Goal: Task Accomplishment & Management: Manage account settings

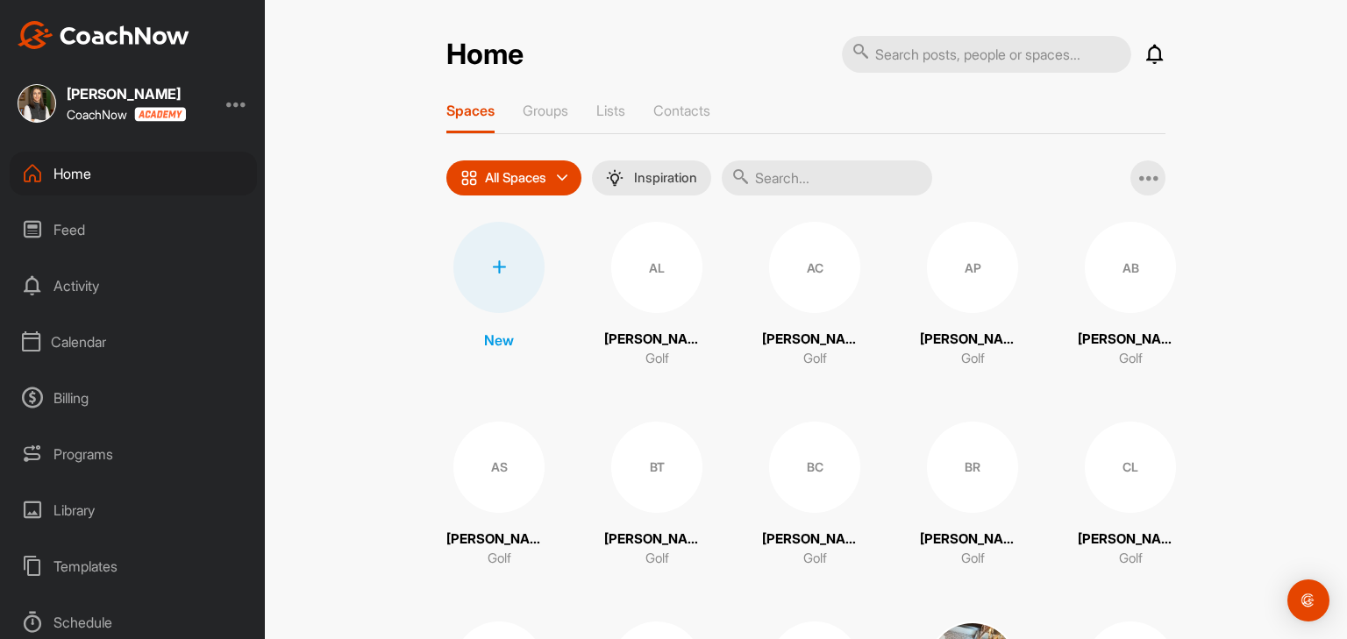
click at [95, 339] on div "Calendar" at bounding box center [133, 342] width 247 height 44
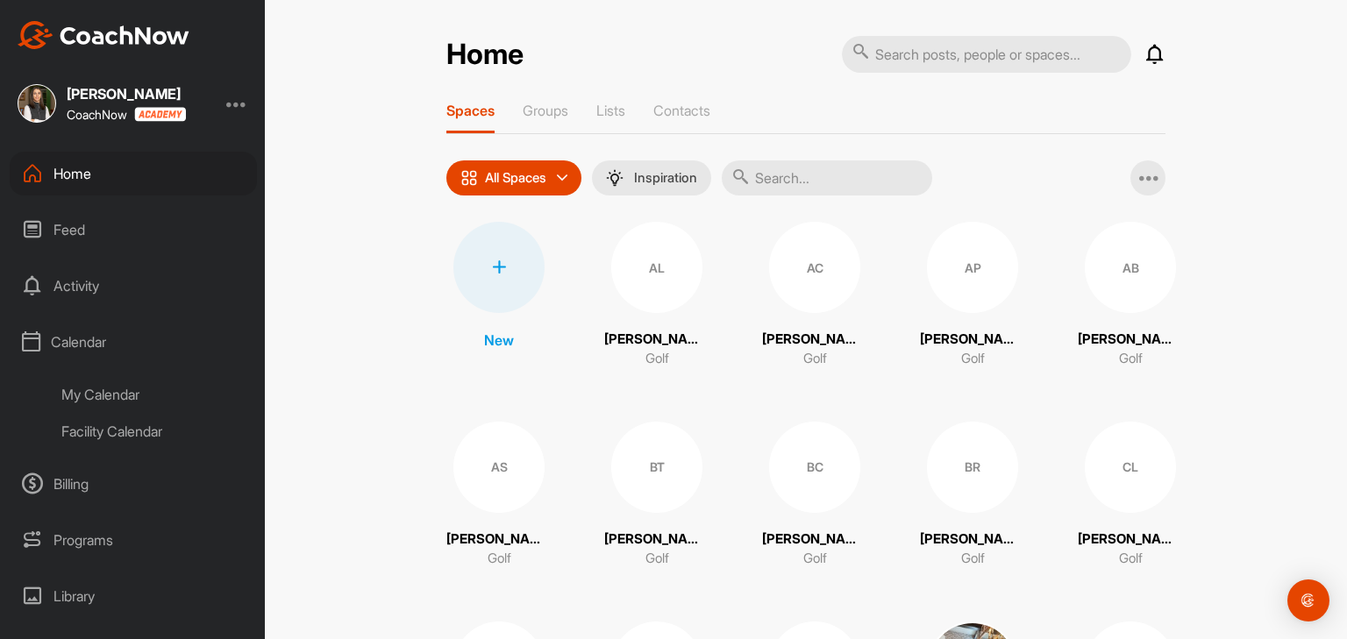
click at [100, 431] on div "Facility Calendar" at bounding box center [153, 431] width 208 height 37
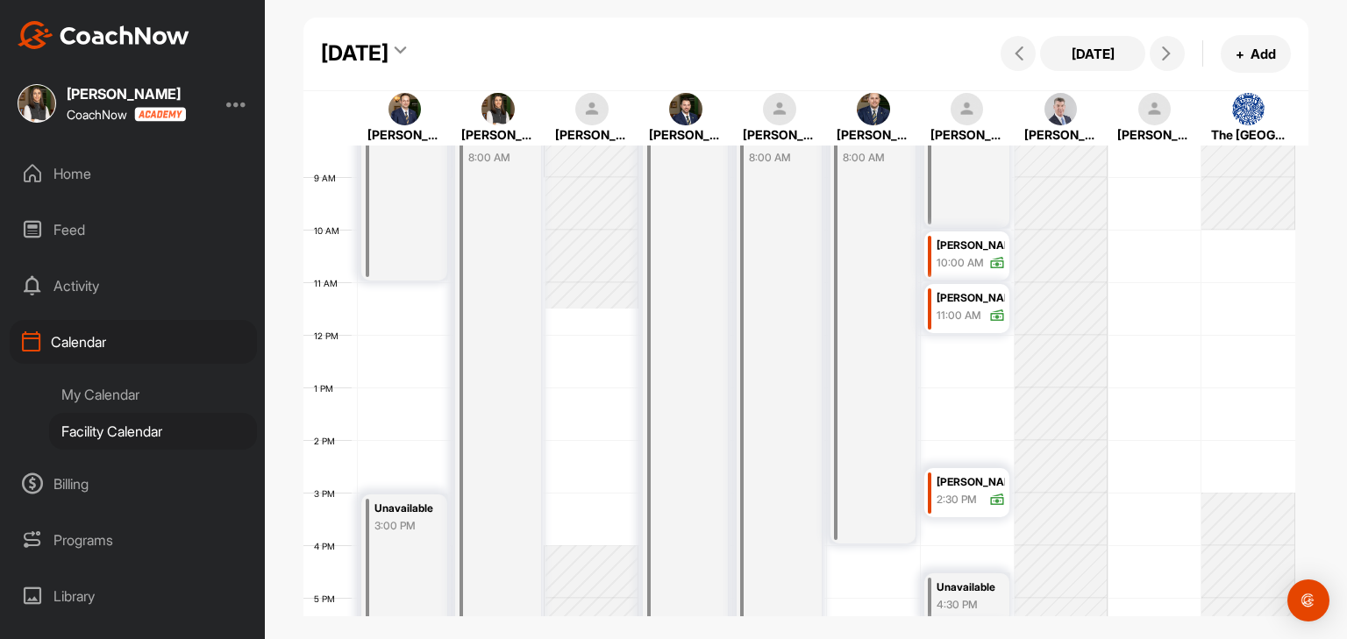
scroll to position [480, 0]
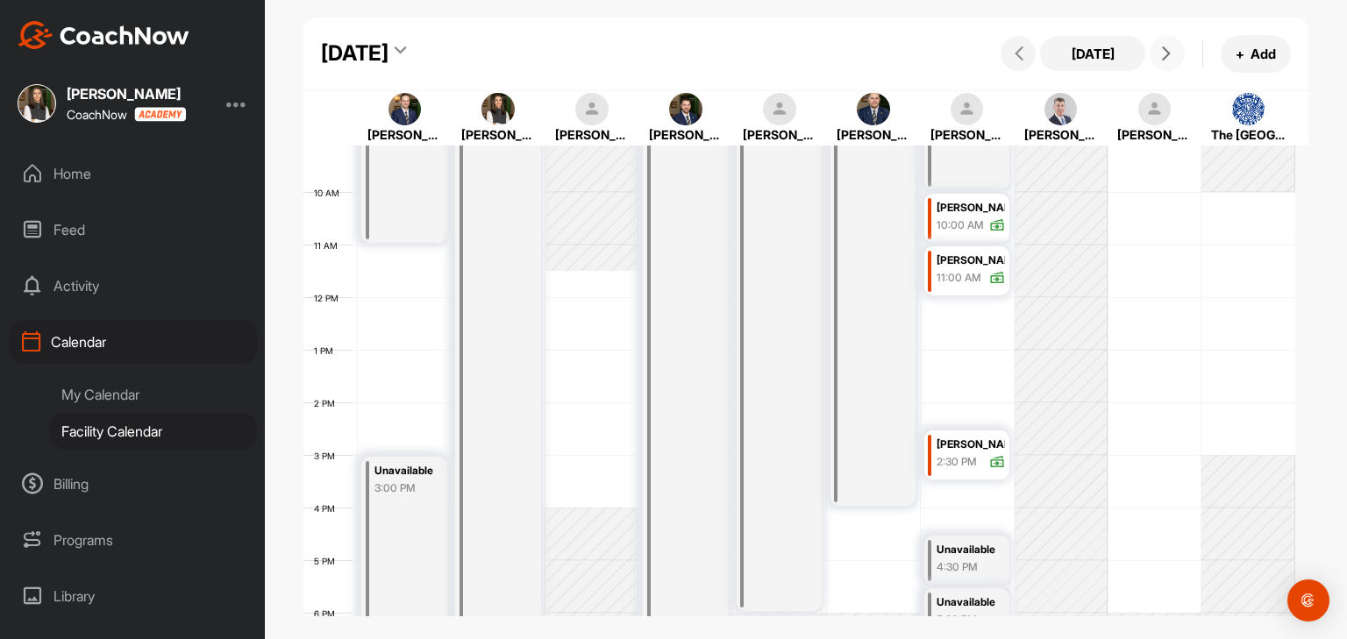
click at [1182, 53] on button at bounding box center [1167, 53] width 35 height 35
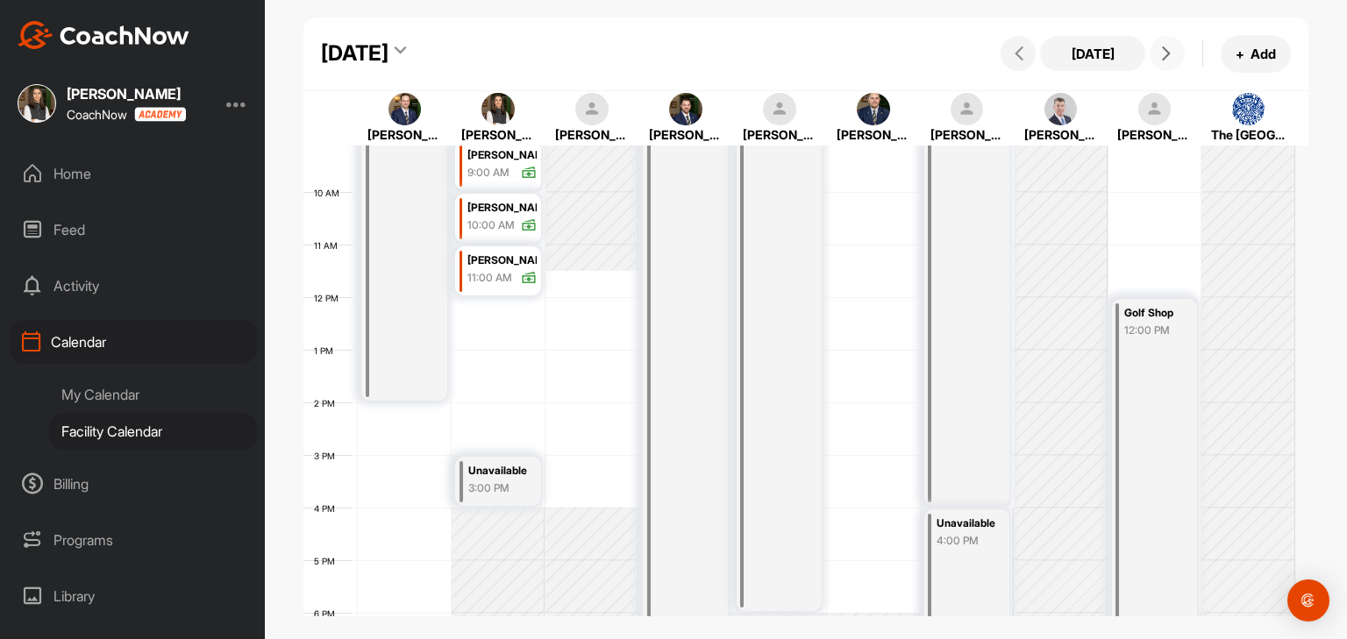
click at [520, 421] on div "12 AM 1 AM 2 AM 3 AM 4 AM 5 AM 6 AM 7 AM 8 AM 9 AM 10 AM 11 AM 12 PM 1 PM 2 PM …" at bounding box center [799, 297] width 992 height 1263
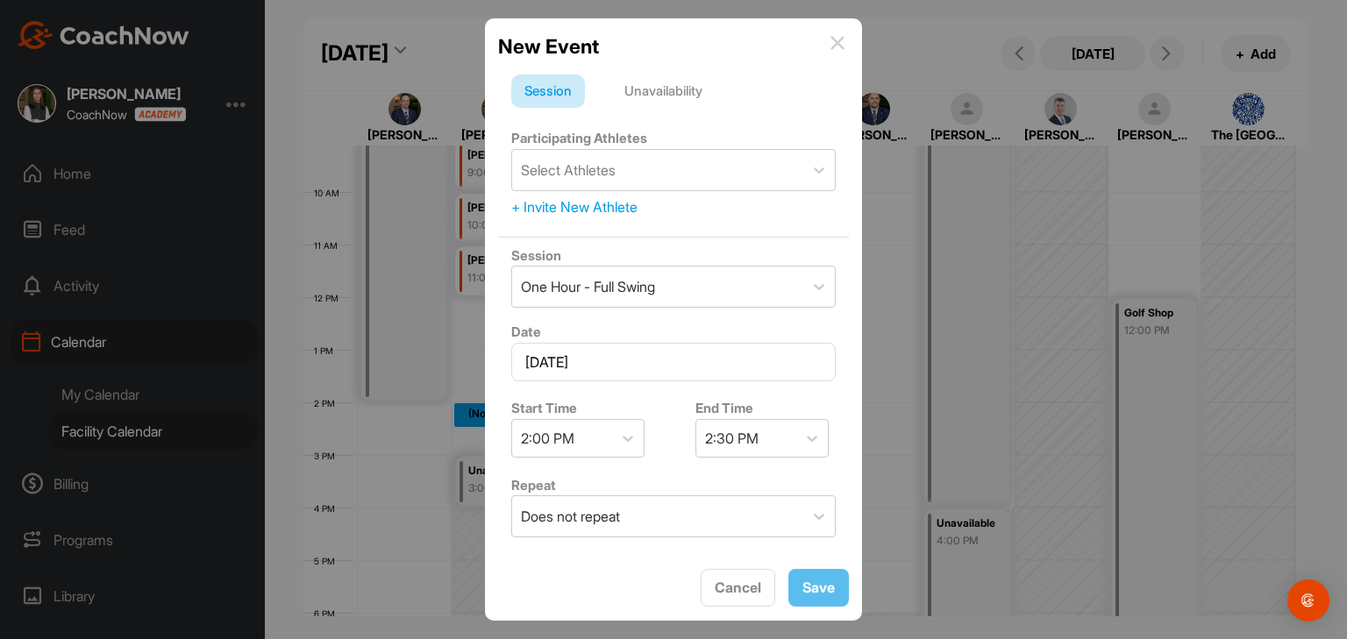
click at [666, 99] on div "Unavailability" at bounding box center [663, 91] width 104 height 33
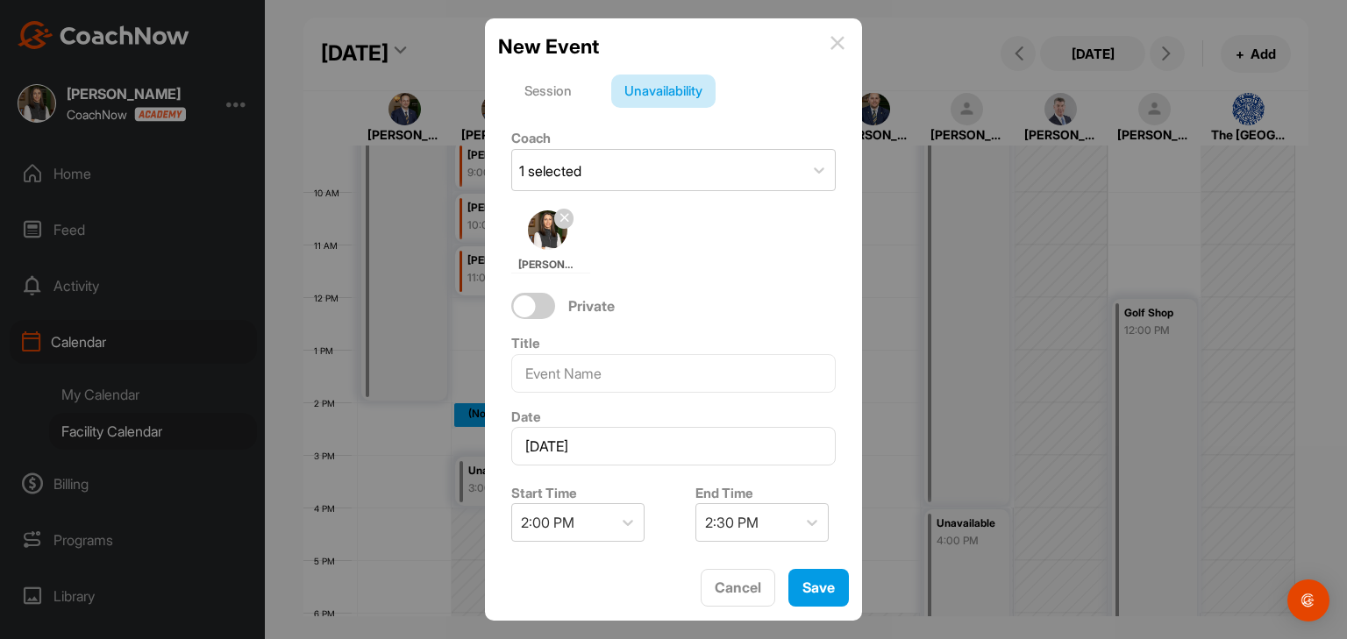
click at [841, 46] on img at bounding box center [838, 43] width 14 height 14
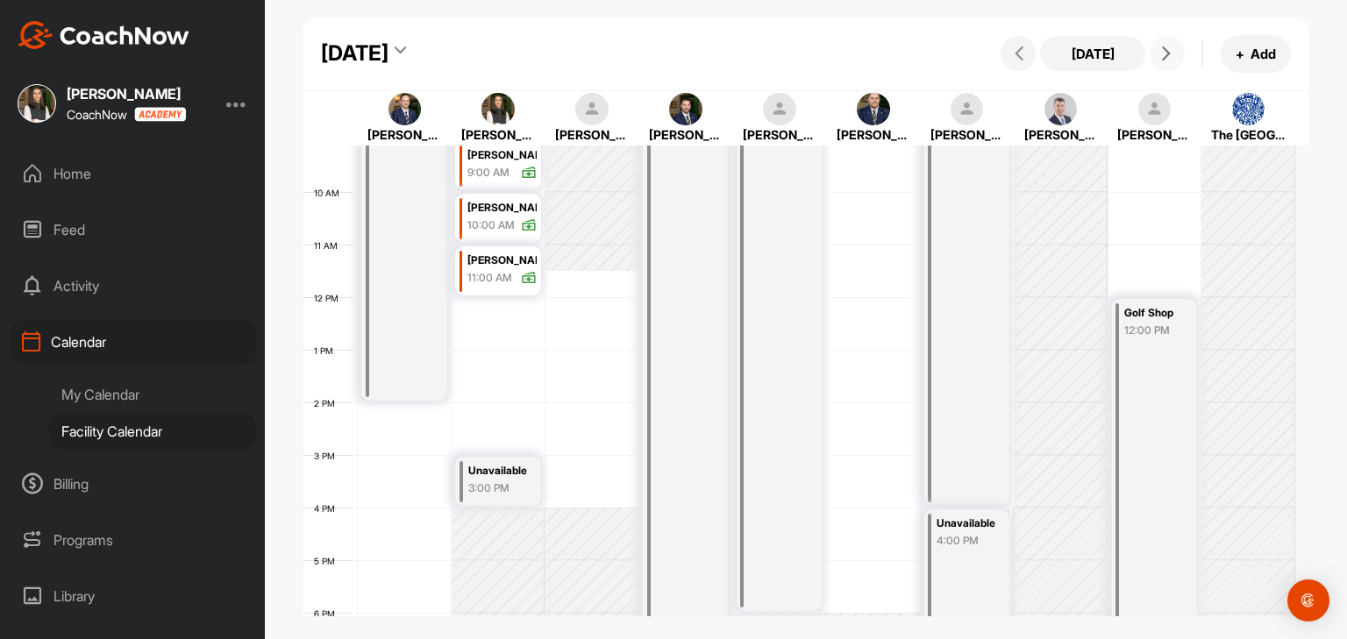
click at [1166, 53] on icon at bounding box center [1166, 53] width 14 height 14
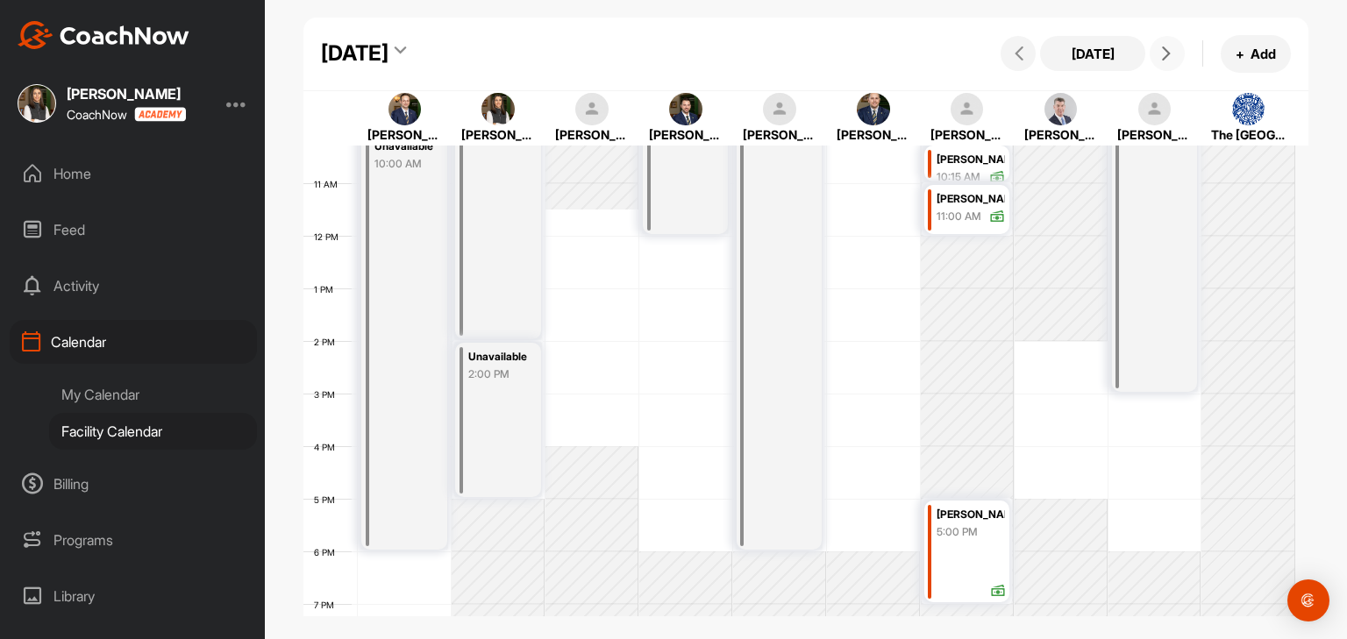
scroll to position [567, 0]
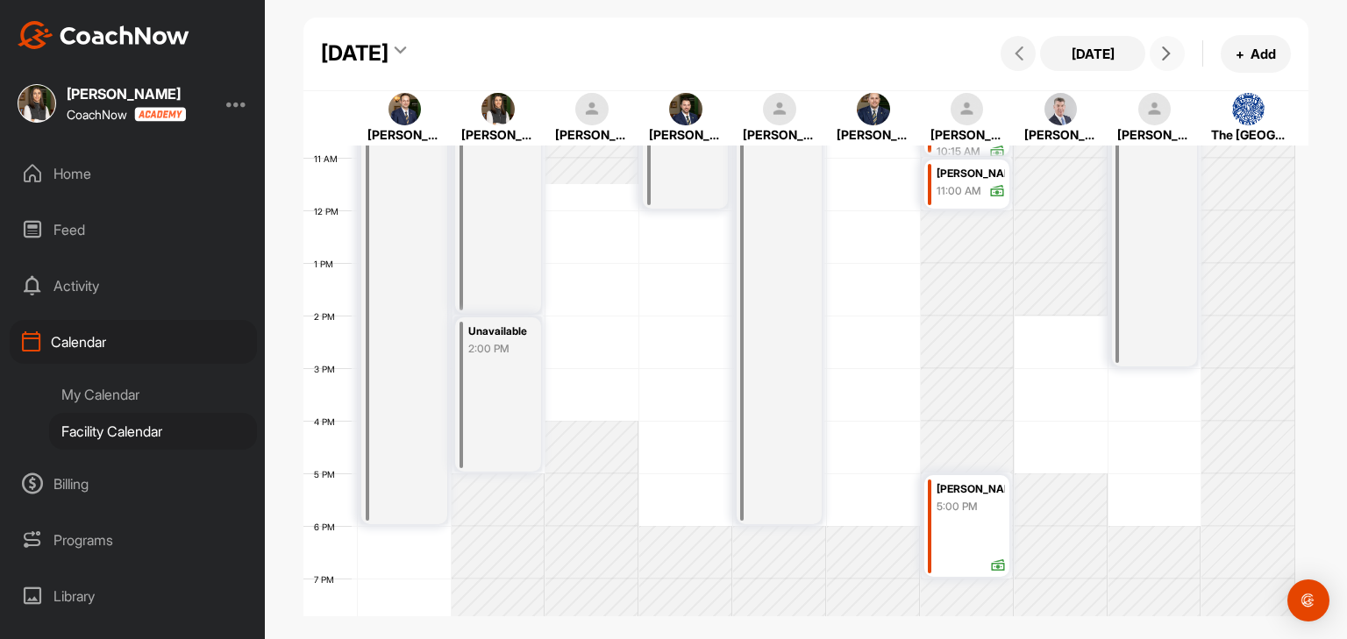
click at [1173, 67] on button at bounding box center [1167, 53] width 35 height 35
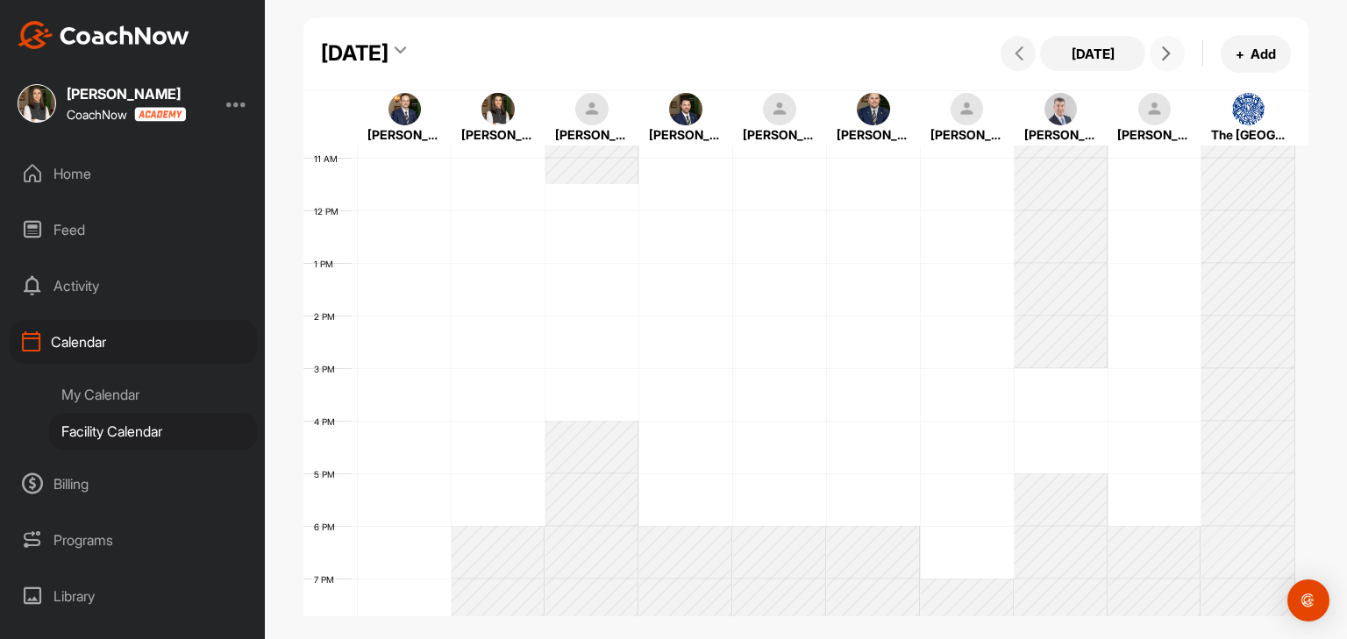
scroll to position [303, 0]
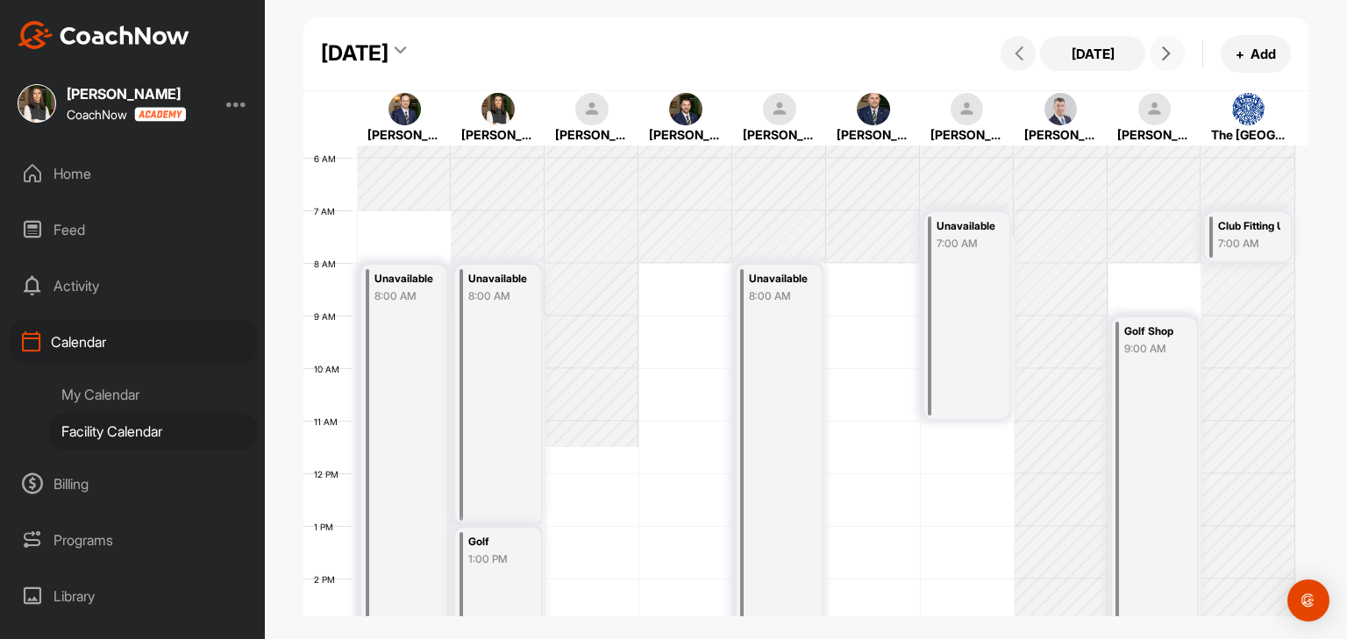
click at [1166, 54] on icon at bounding box center [1166, 53] width 14 height 14
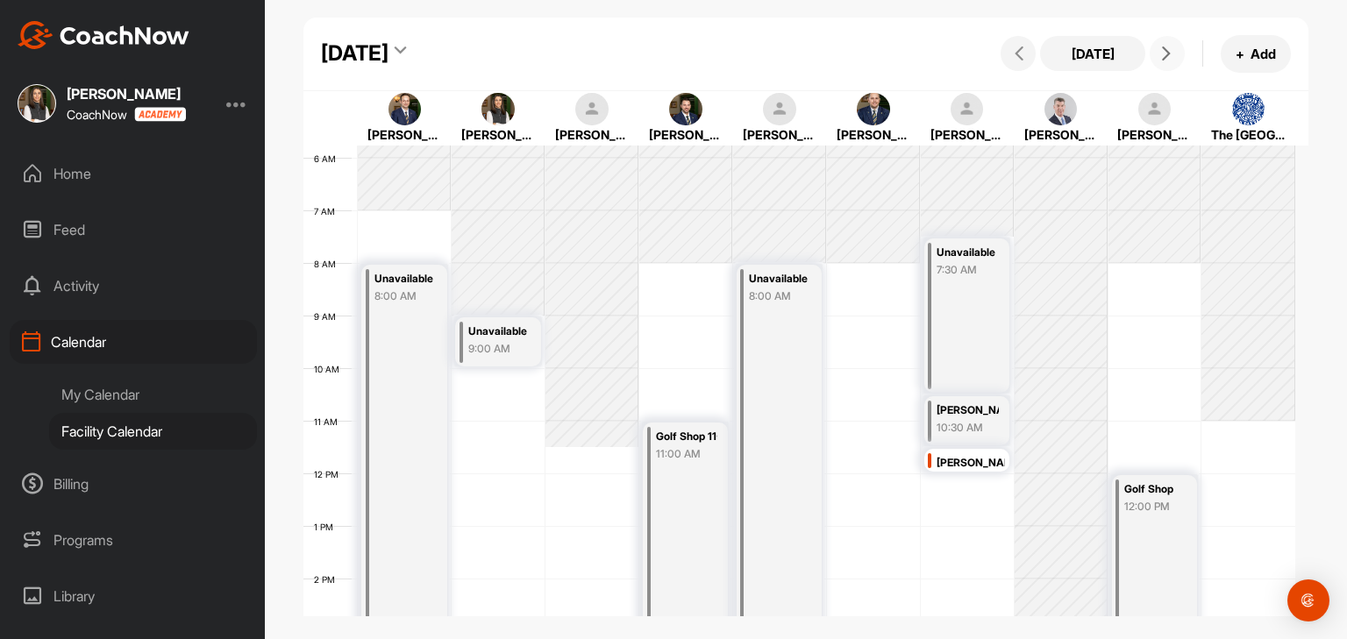
click at [1166, 54] on icon at bounding box center [1166, 53] width 14 height 14
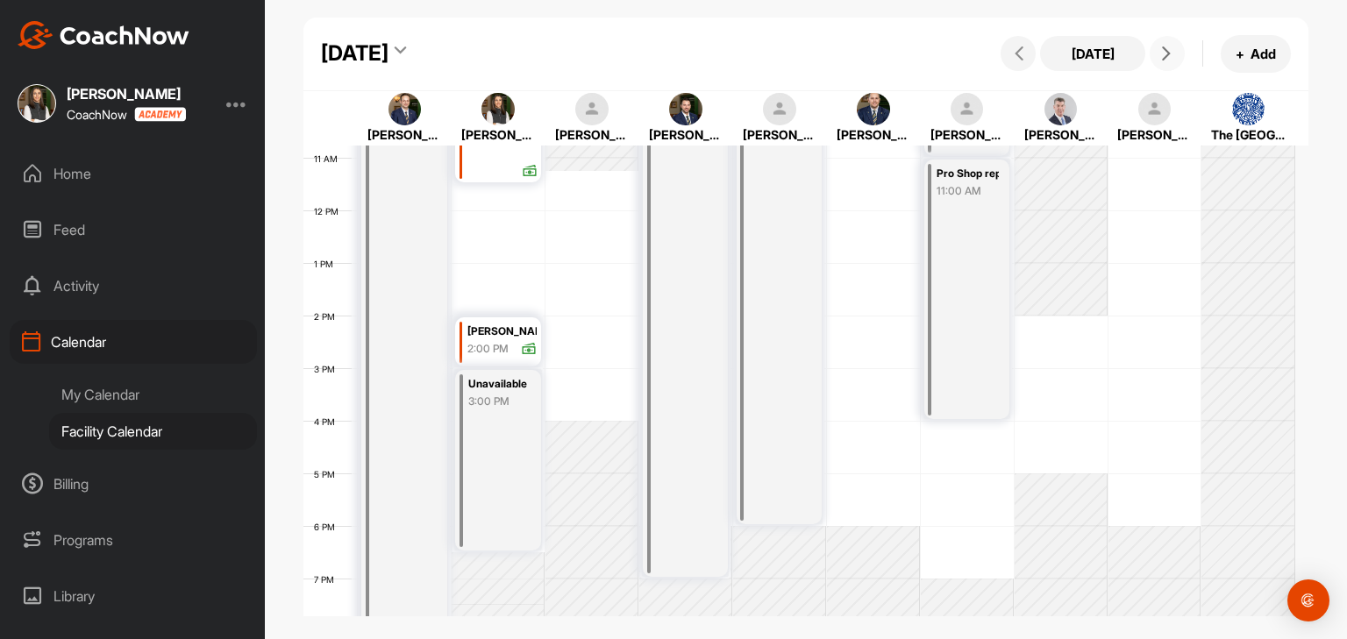
scroll to position [479, 0]
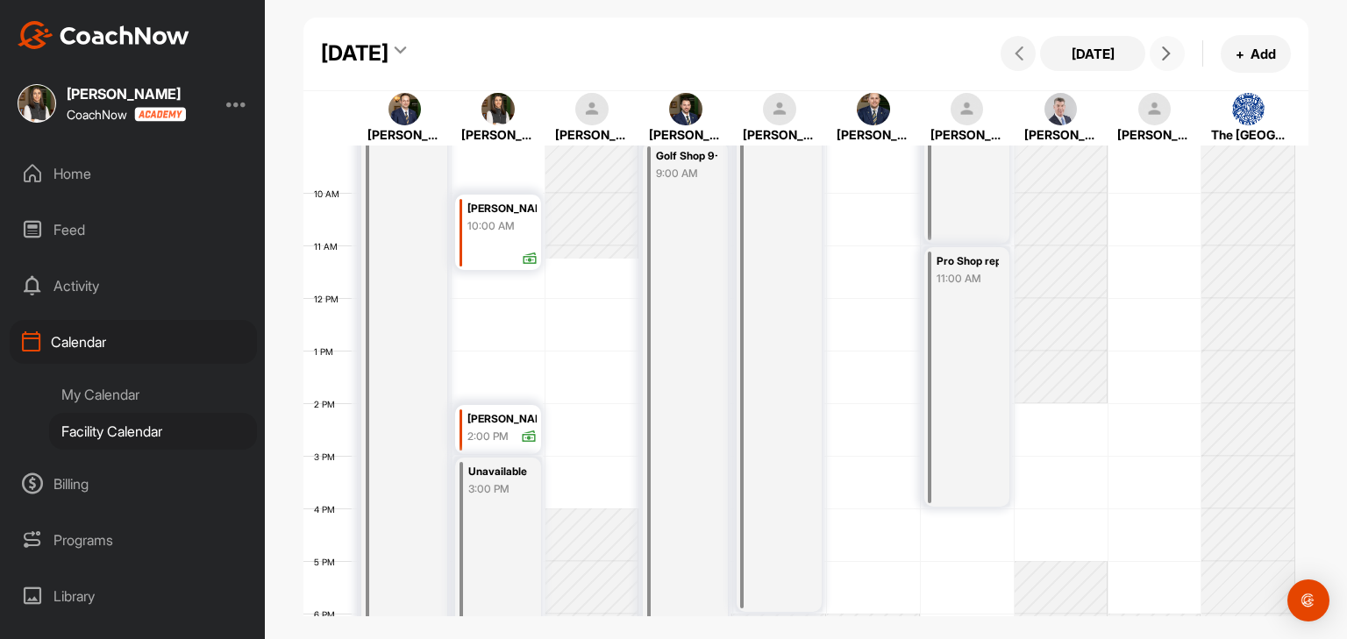
click at [1167, 61] on button at bounding box center [1167, 53] width 35 height 35
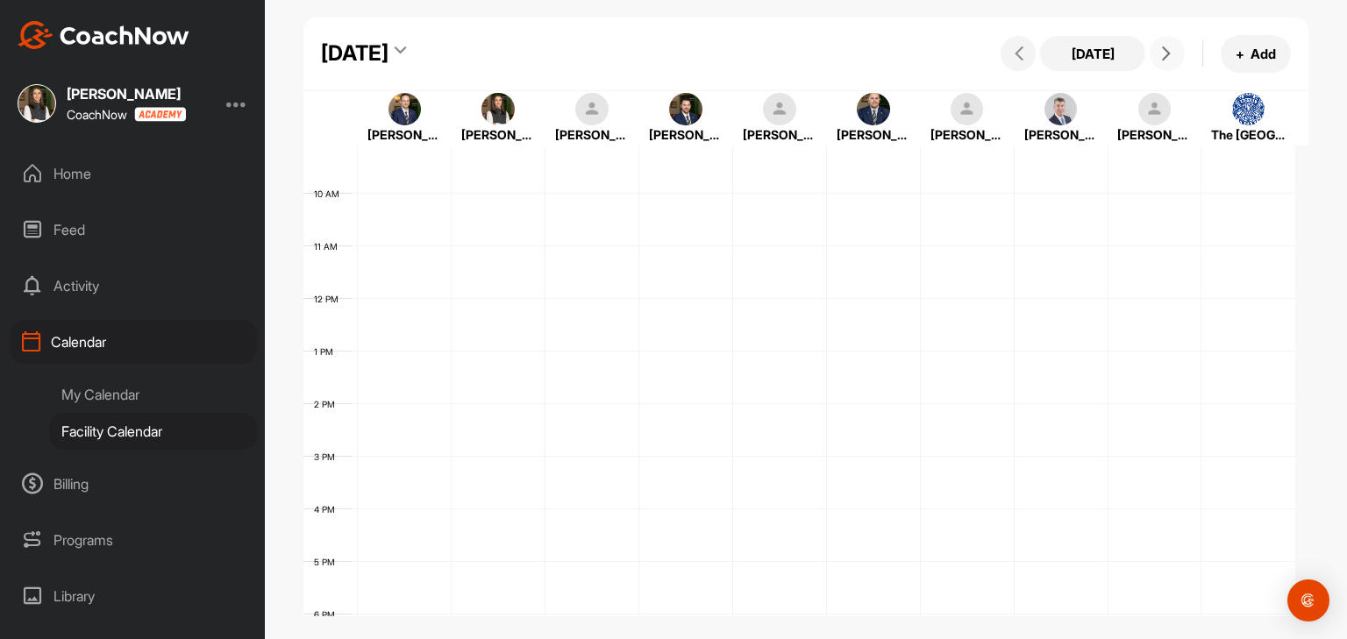
scroll to position [303, 0]
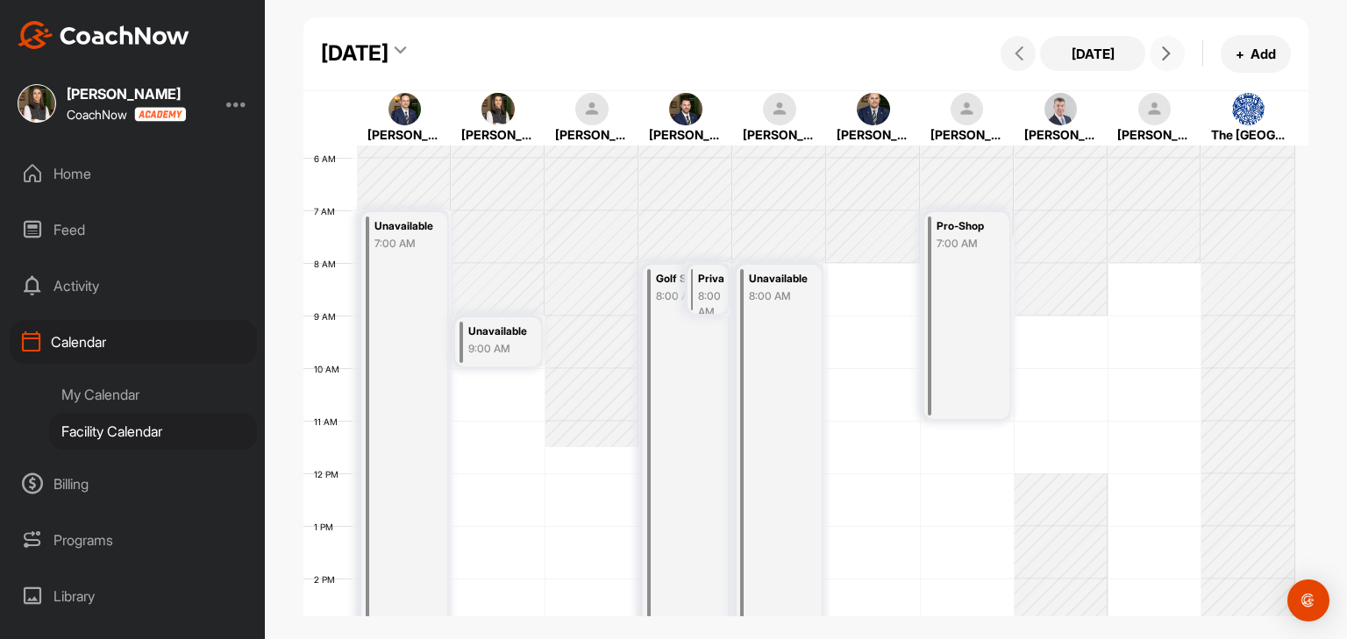
click at [1167, 61] on button at bounding box center [1167, 53] width 35 height 35
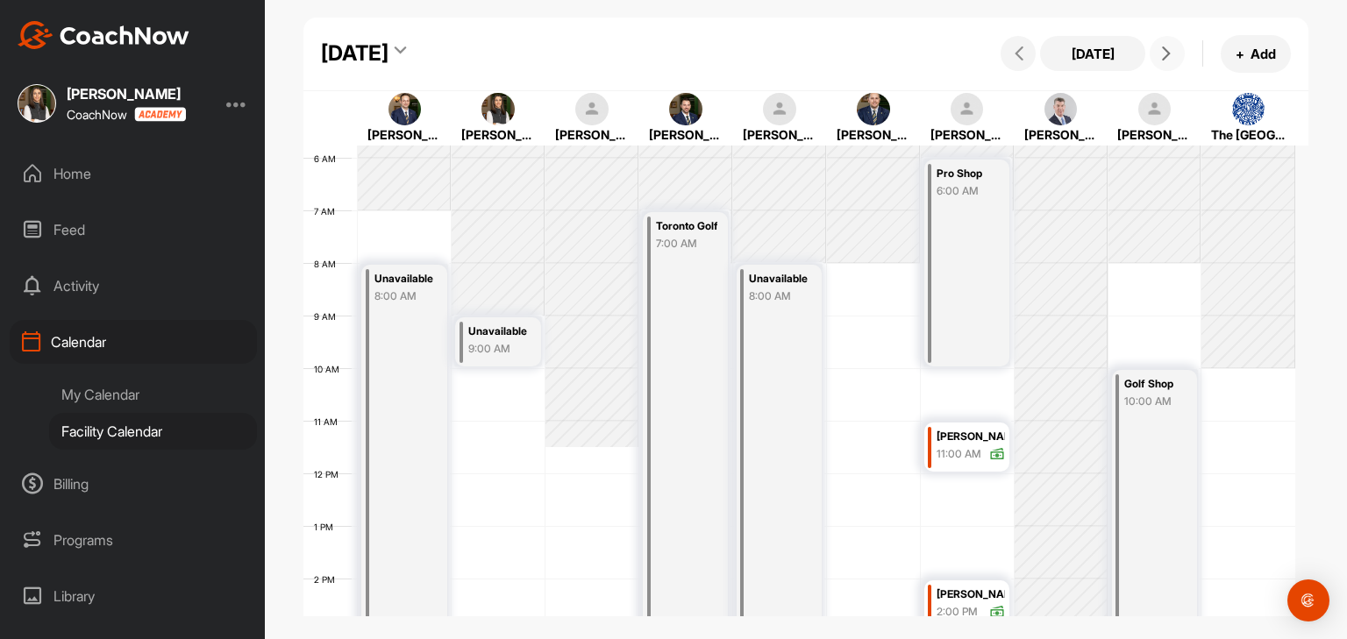
click at [1167, 61] on button at bounding box center [1167, 53] width 35 height 35
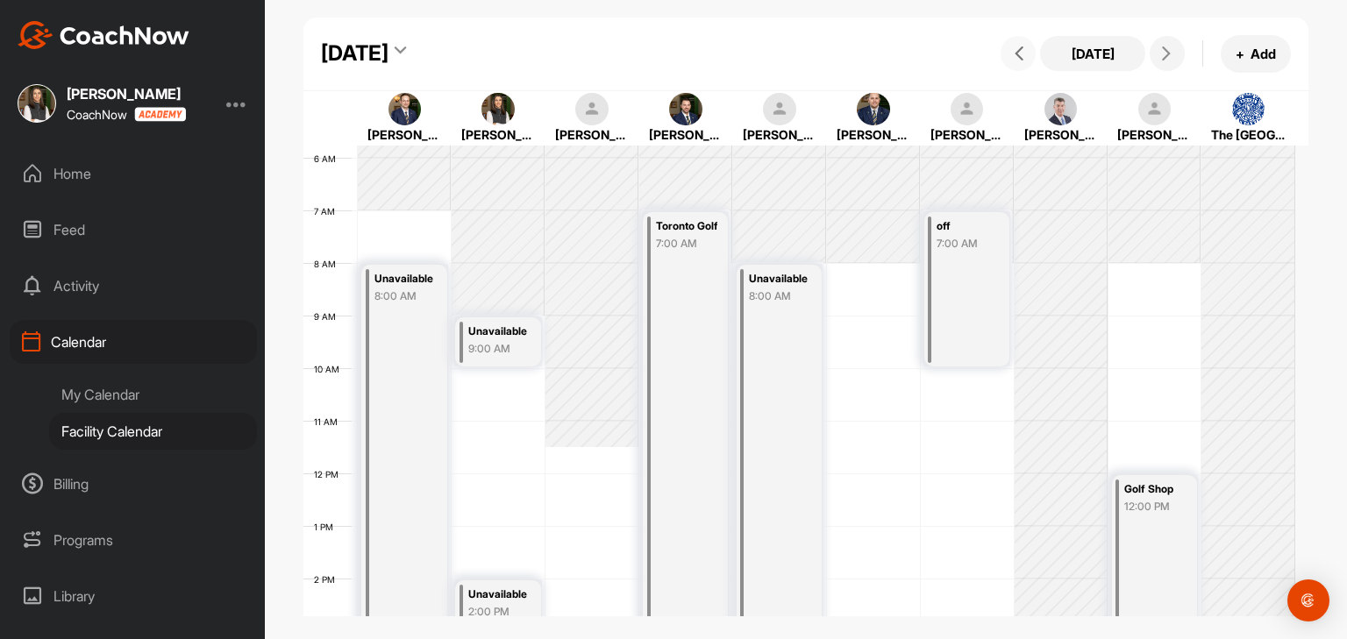
click at [1004, 57] on button at bounding box center [1018, 53] width 35 height 35
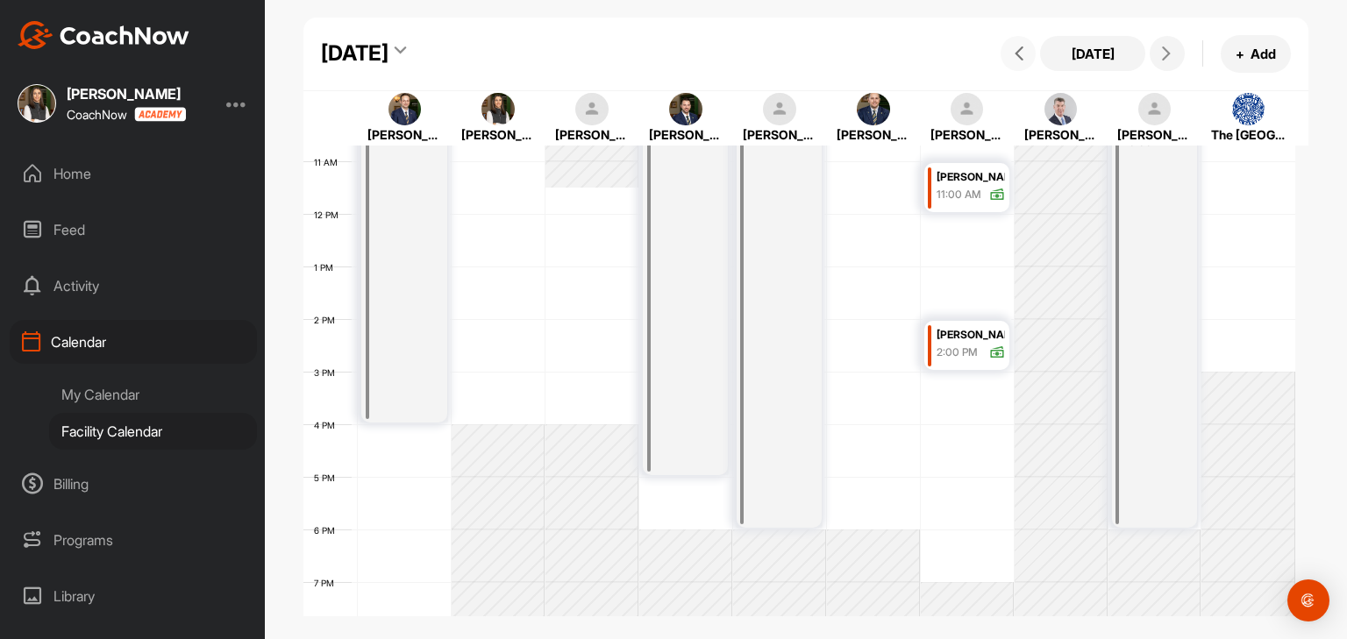
scroll to position [567, 0]
click at [956, 337] on div "[PERSON_NAME]" at bounding box center [971, 332] width 69 height 20
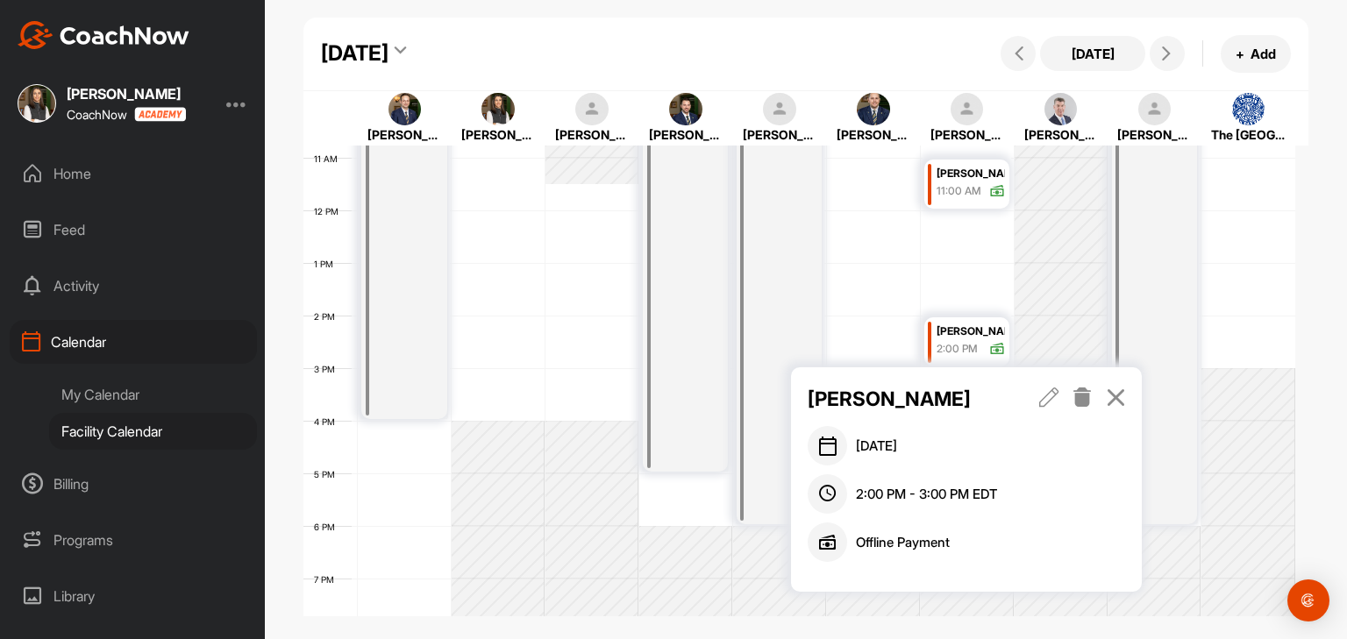
click at [1124, 401] on icon at bounding box center [1116, 397] width 20 height 19
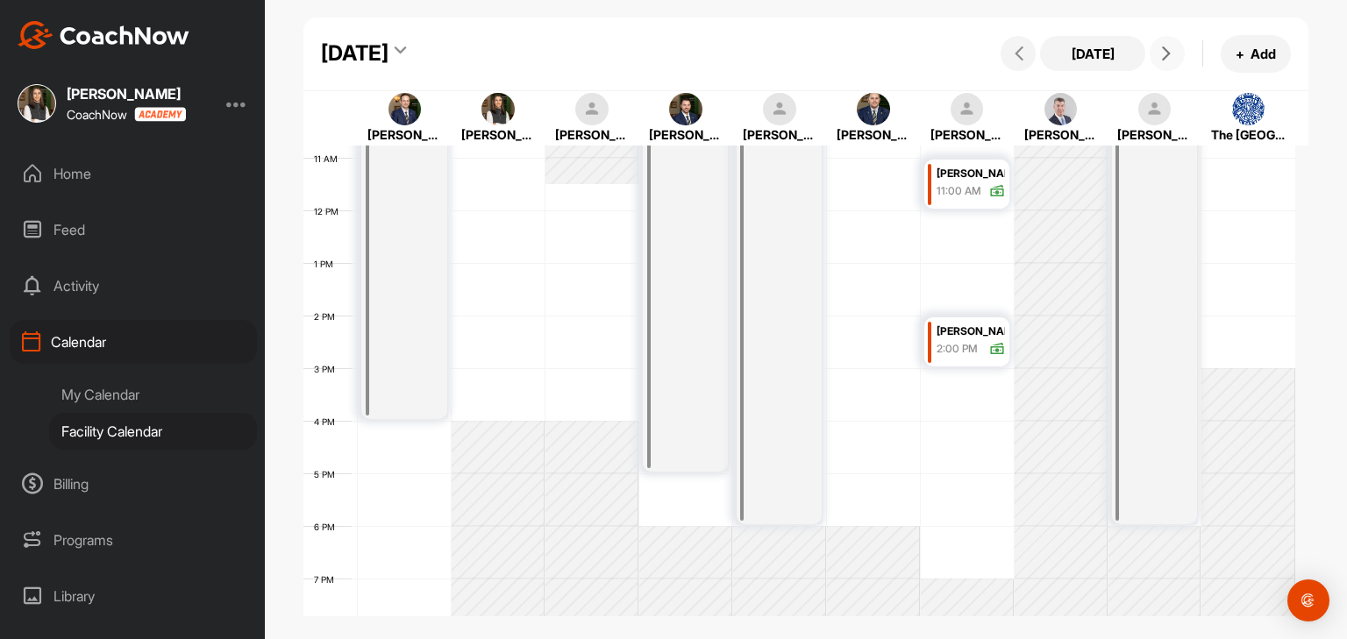
click at [1166, 59] on icon at bounding box center [1166, 53] width 14 height 14
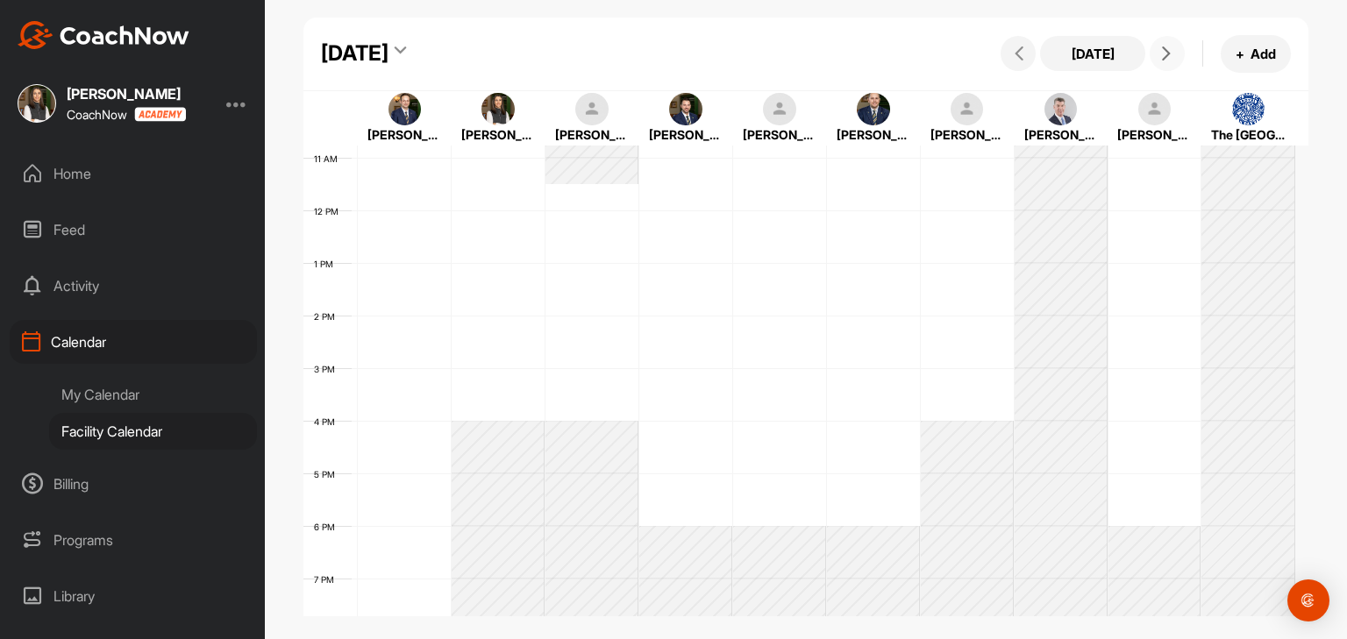
scroll to position [304, 0]
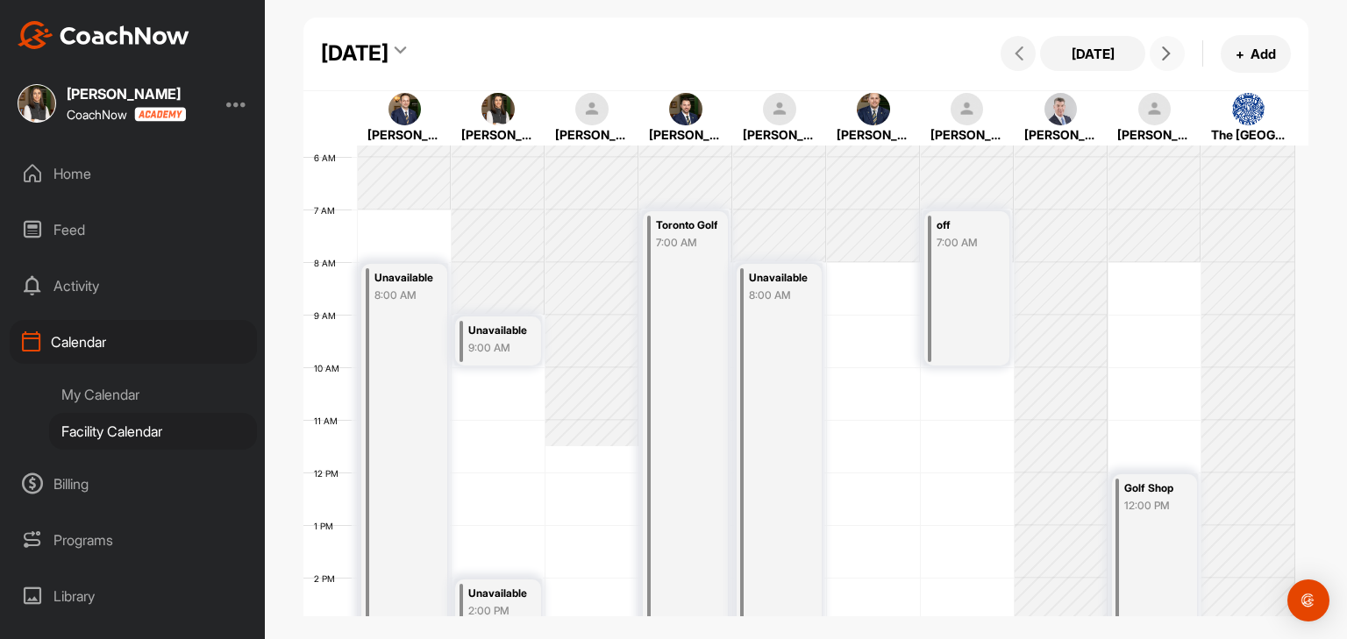
click at [1166, 59] on icon at bounding box center [1166, 53] width 14 height 14
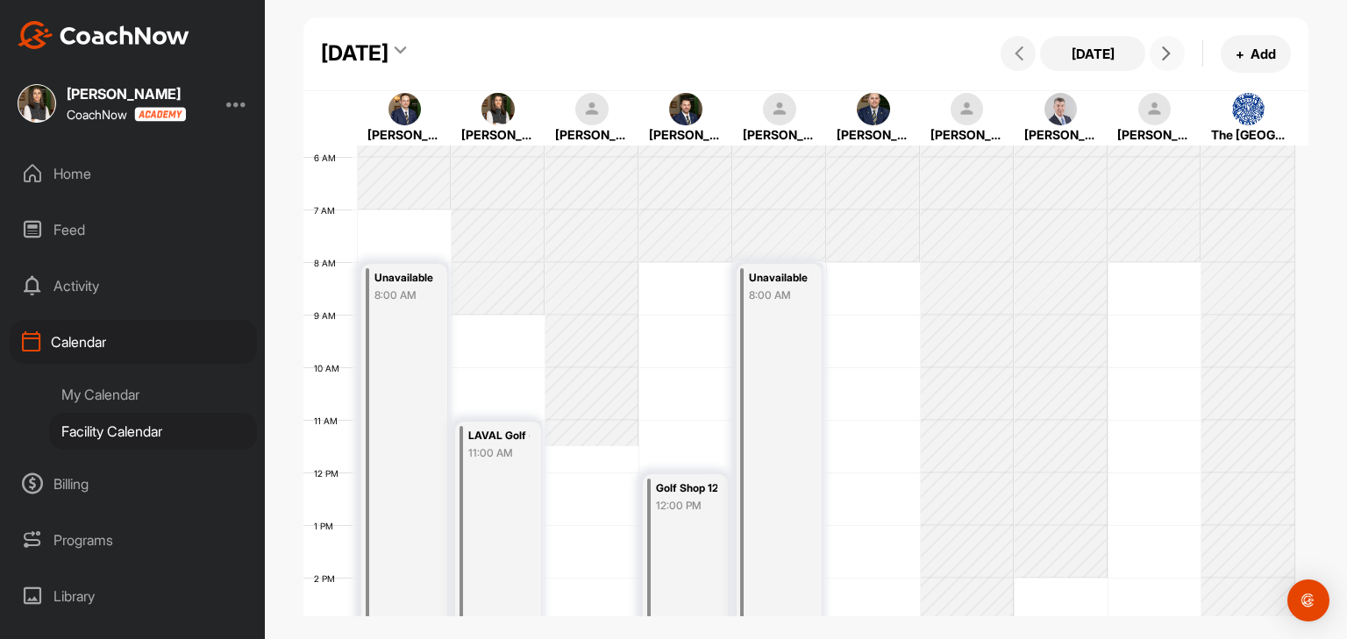
click at [1166, 59] on icon at bounding box center [1166, 53] width 14 height 14
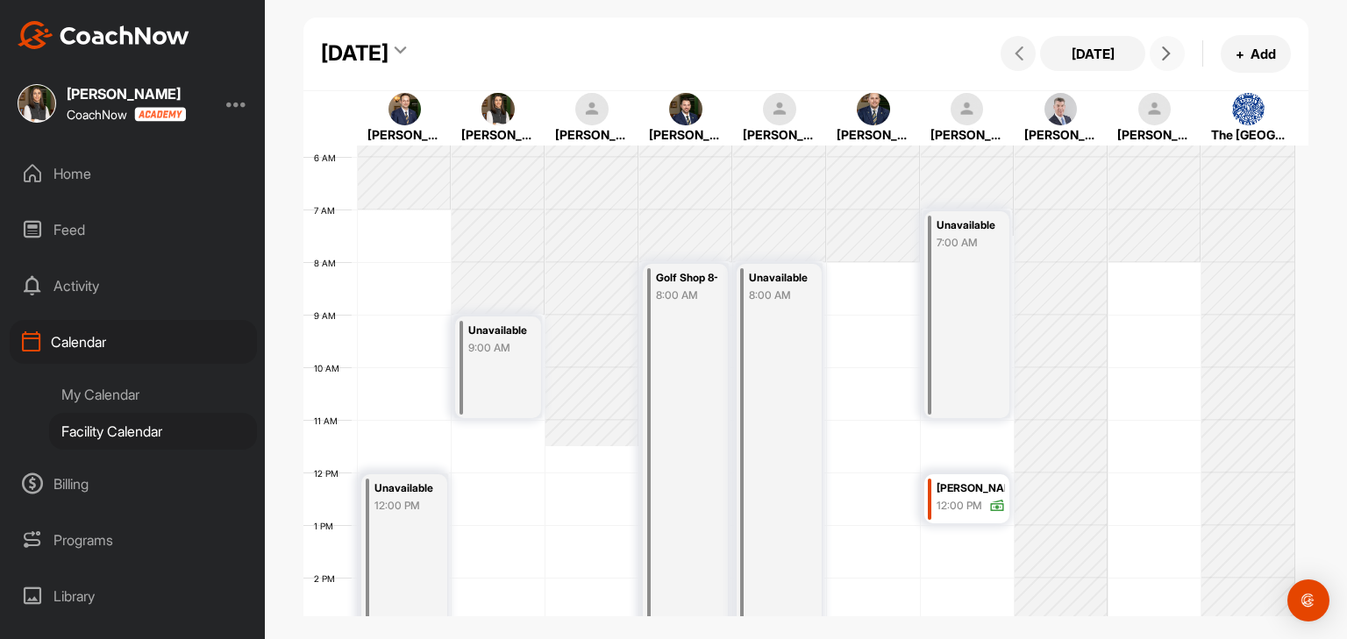
click at [1166, 59] on icon at bounding box center [1166, 53] width 14 height 14
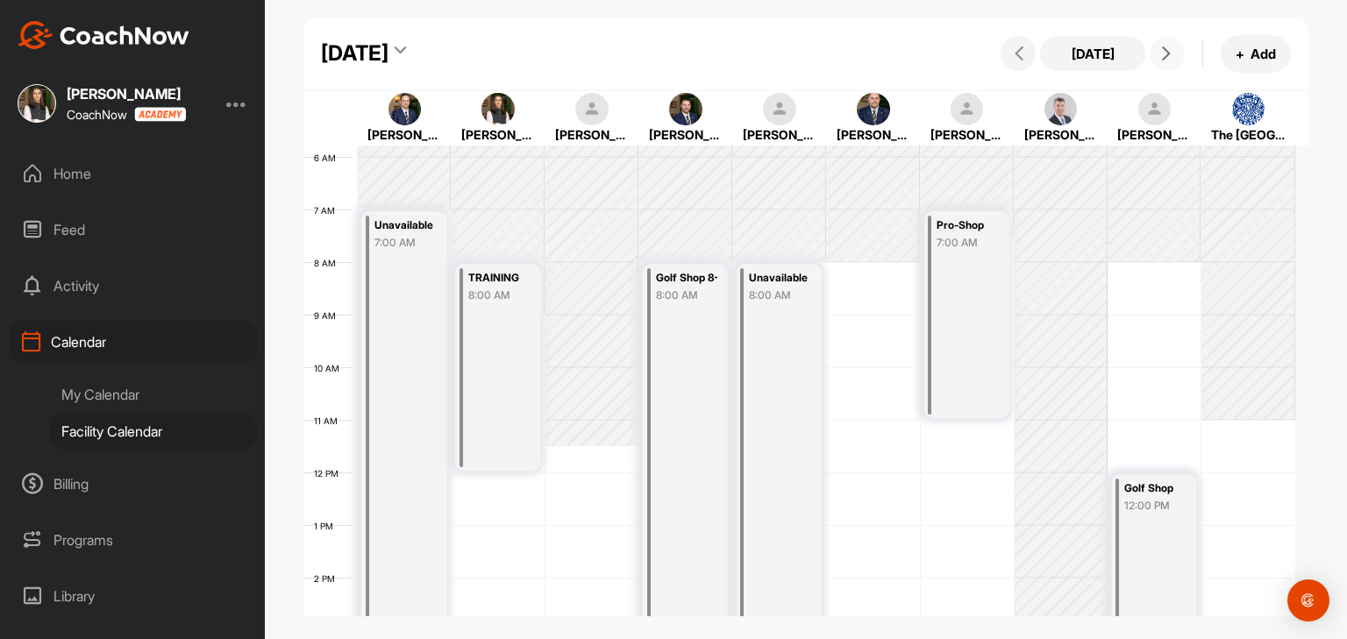
click at [1166, 59] on icon at bounding box center [1166, 53] width 14 height 14
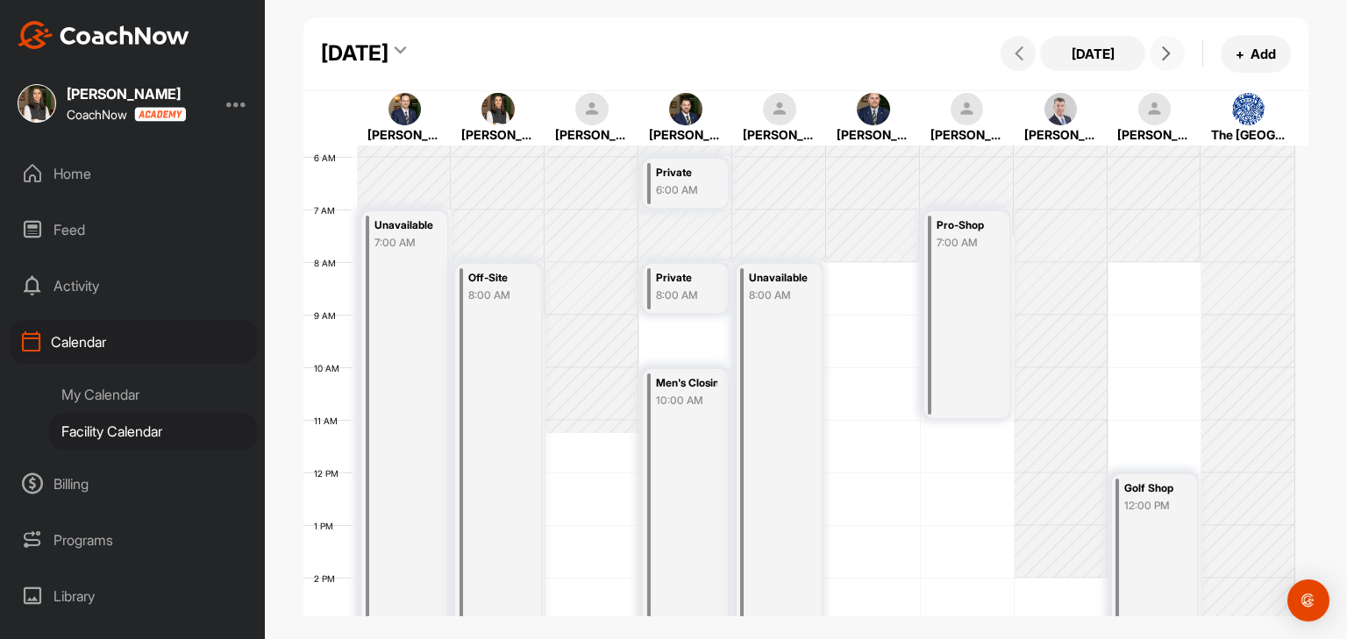
click at [1166, 59] on icon at bounding box center [1166, 53] width 14 height 14
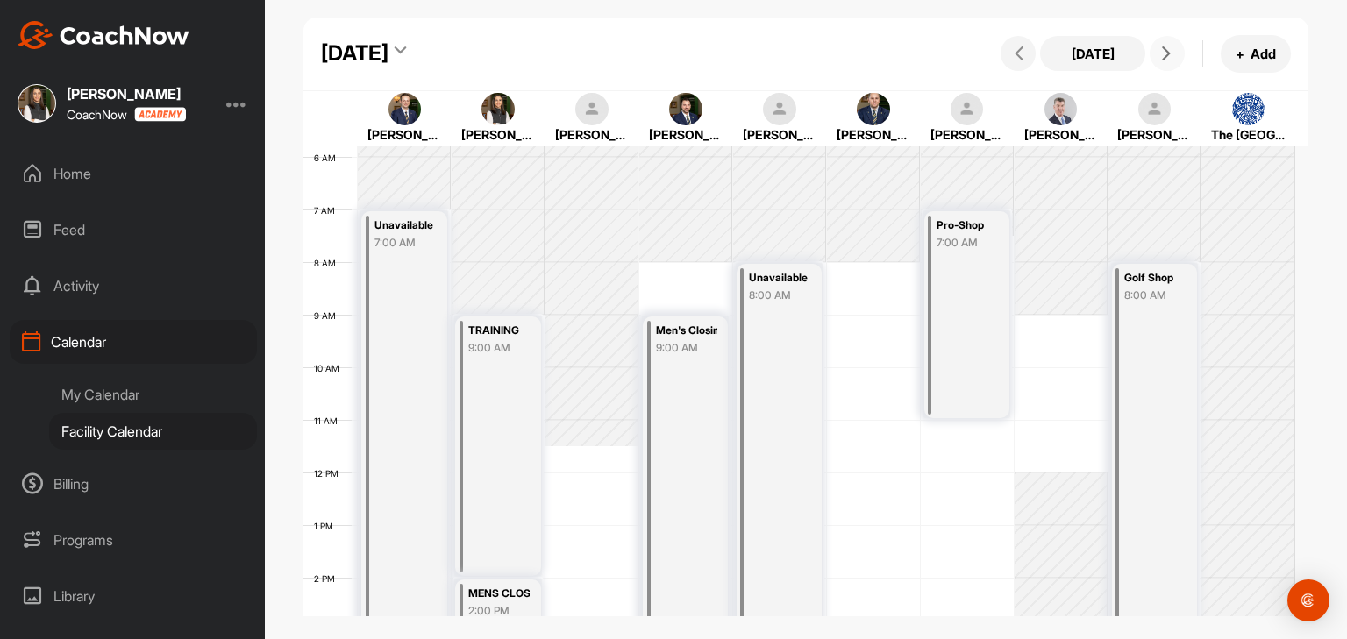
click at [1166, 59] on icon at bounding box center [1166, 53] width 14 height 14
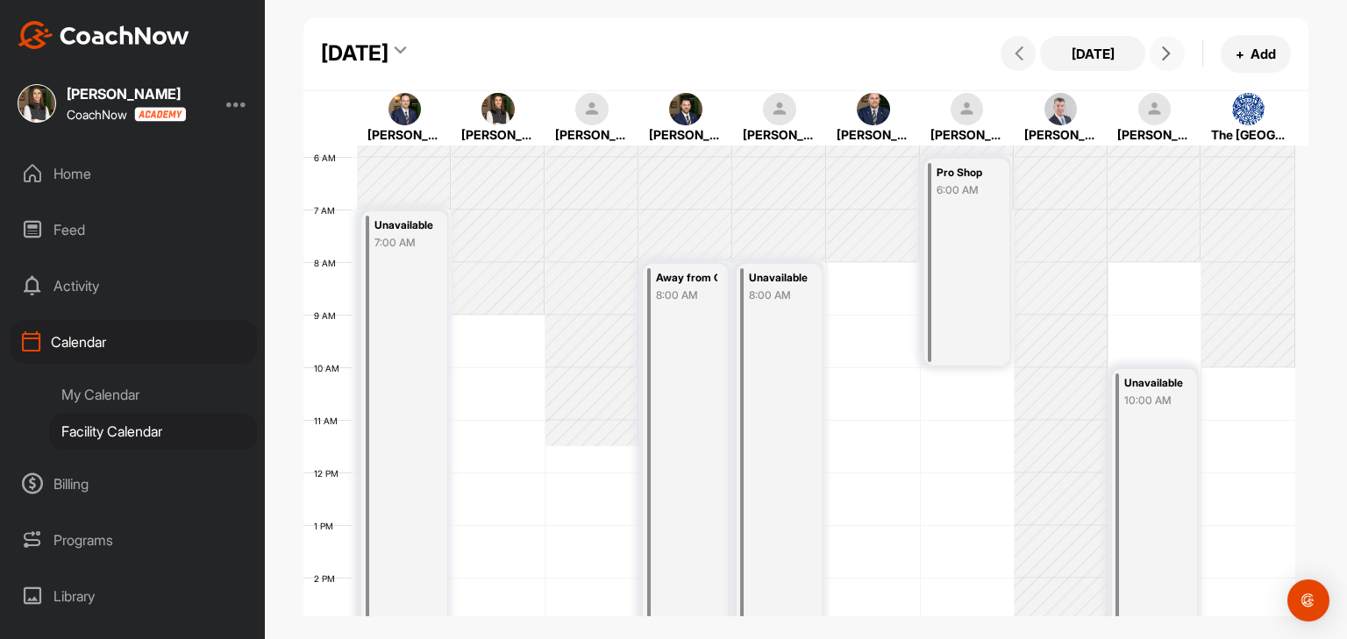
click at [1166, 59] on icon at bounding box center [1166, 53] width 14 height 14
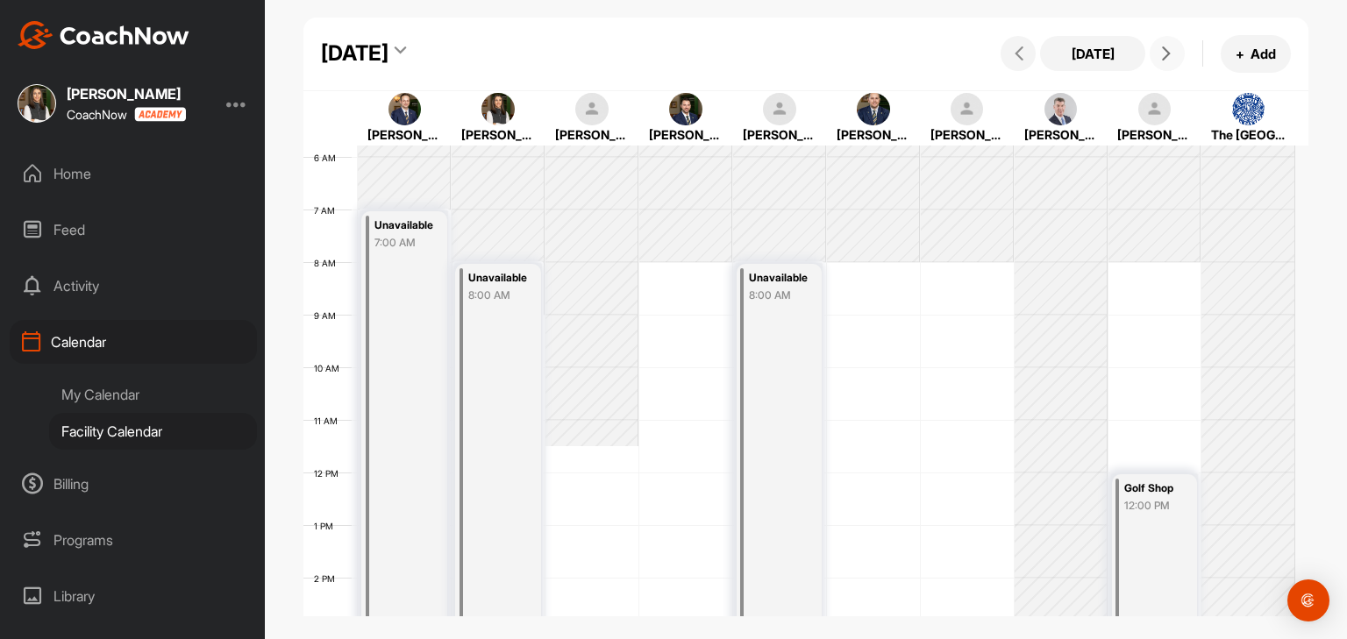
click at [1166, 59] on icon at bounding box center [1166, 53] width 14 height 14
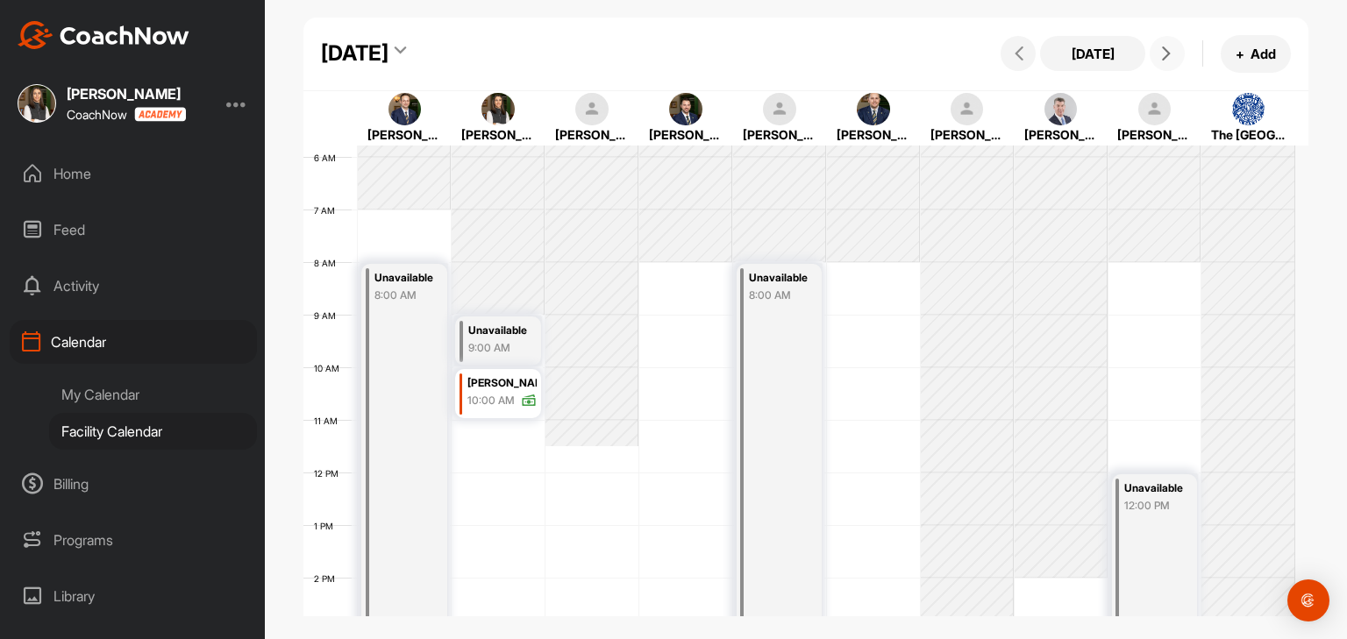
click at [1166, 59] on icon at bounding box center [1166, 53] width 14 height 14
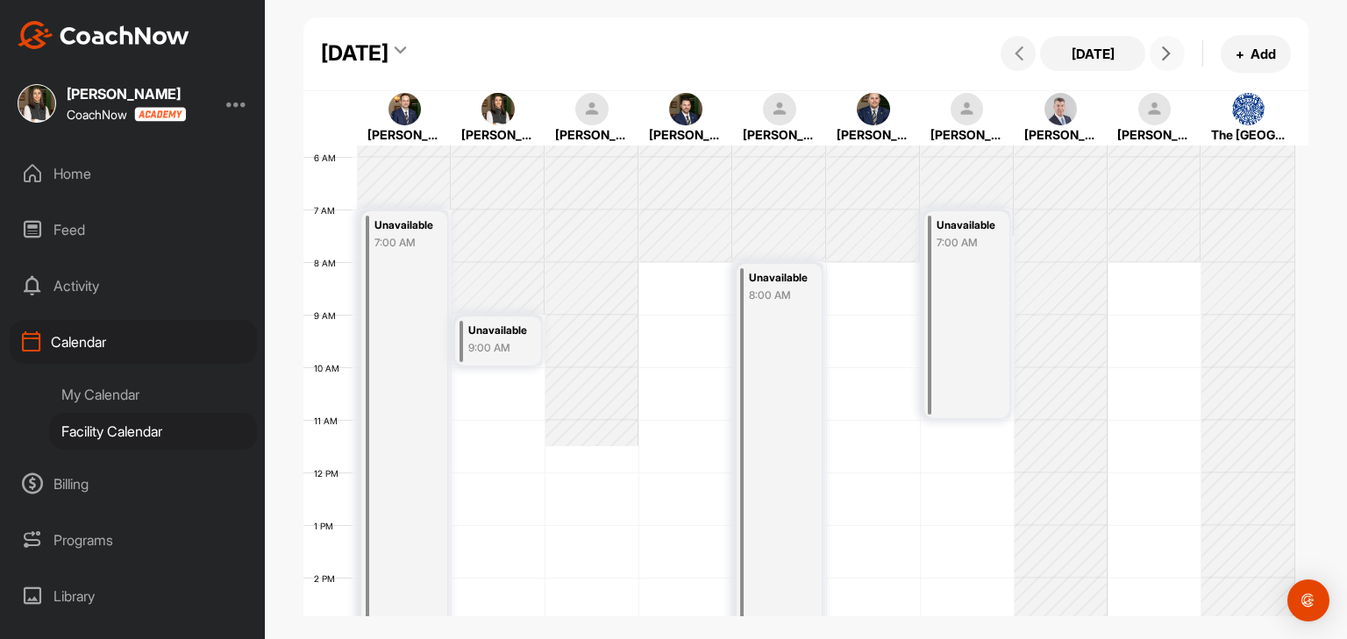
click at [1166, 59] on icon at bounding box center [1166, 53] width 14 height 14
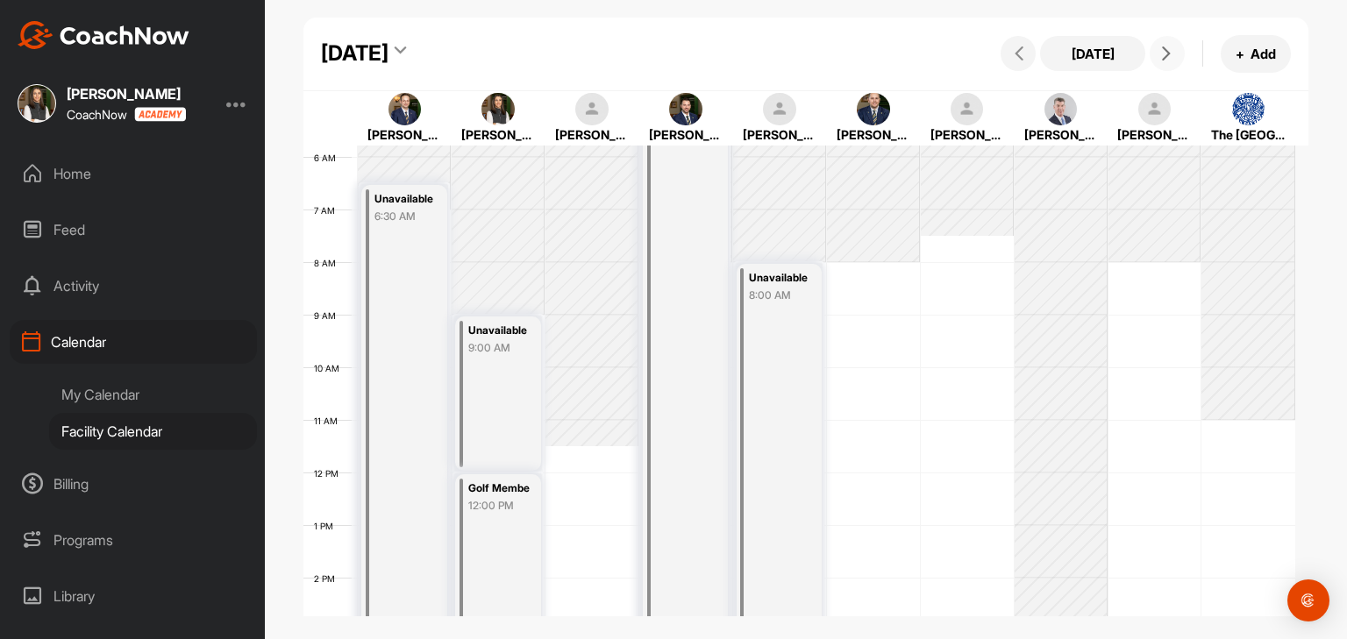
click at [1164, 55] on icon at bounding box center [1166, 53] width 14 height 14
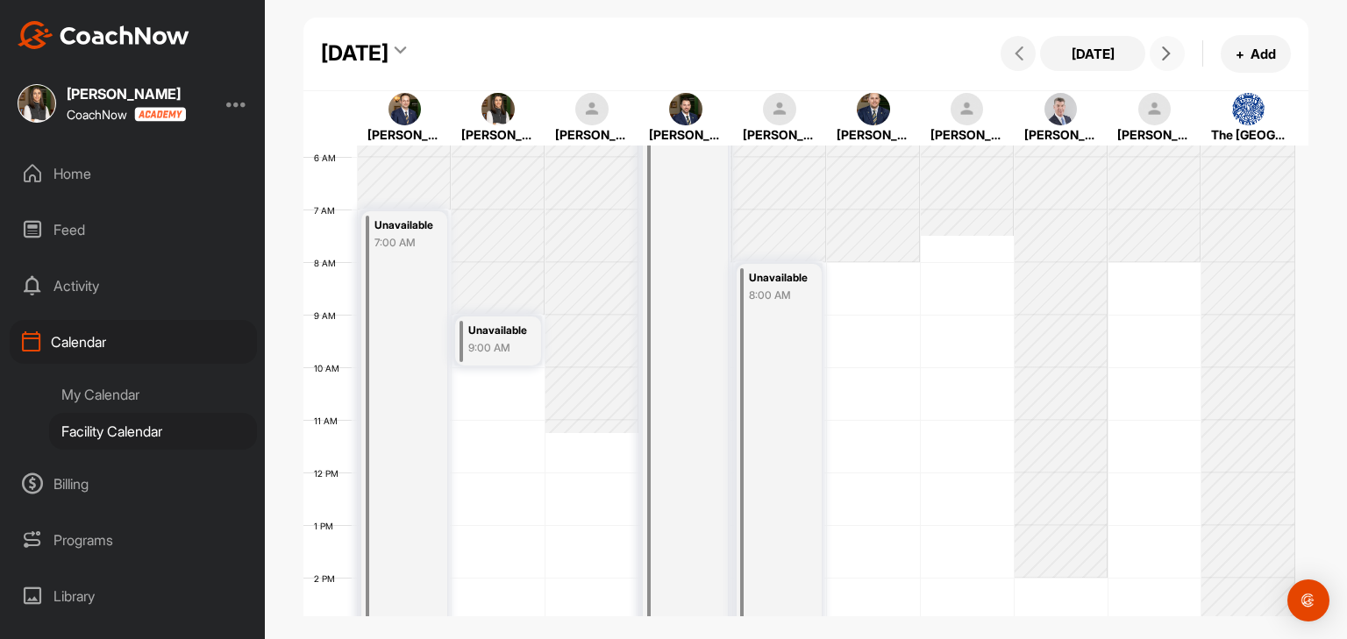
click at [1164, 55] on icon at bounding box center [1166, 53] width 14 height 14
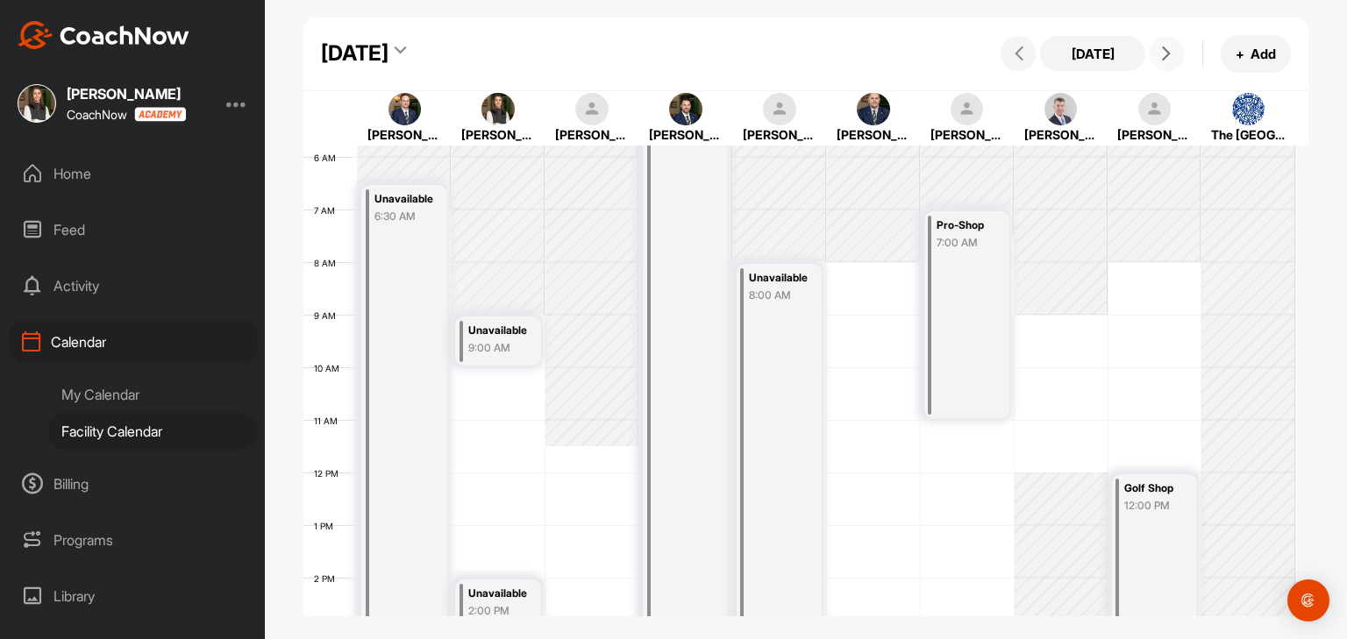
click at [1164, 55] on icon at bounding box center [1166, 53] width 14 height 14
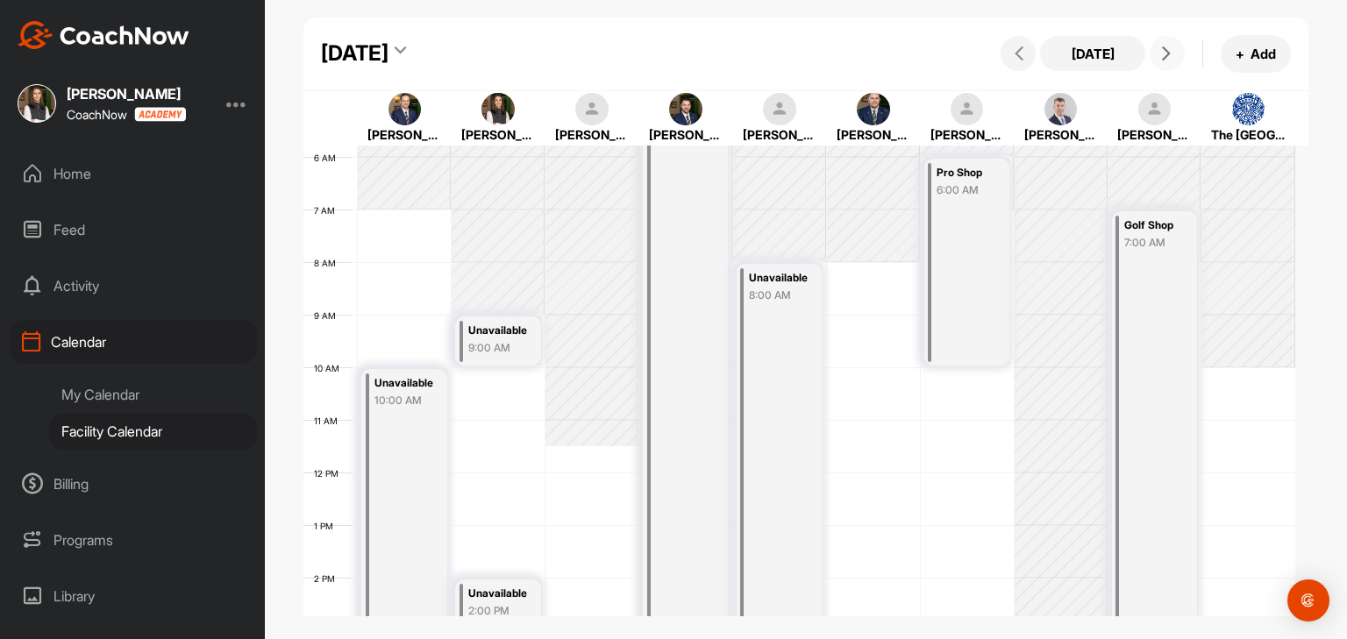
click at [1164, 55] on icon at bounding box center [1166, 53] width 14 height 14
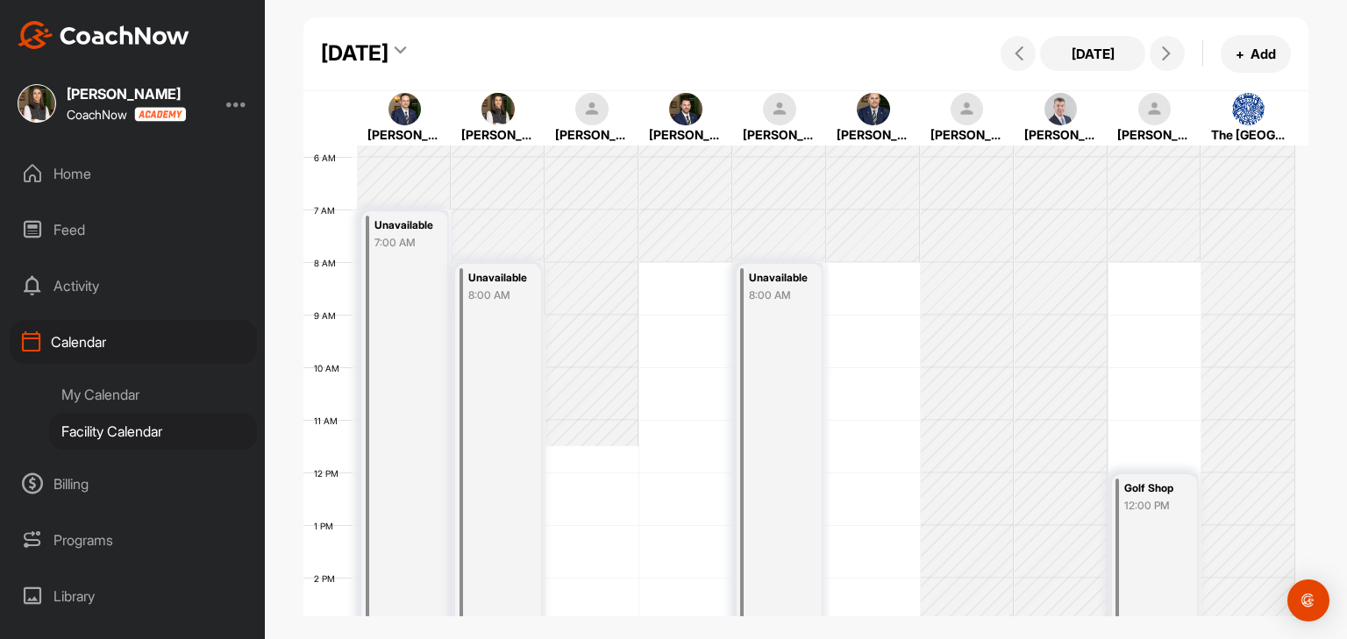
click at [125, 392] on div "My Calendar" at bounding box center [153, 394] width 208 height 37
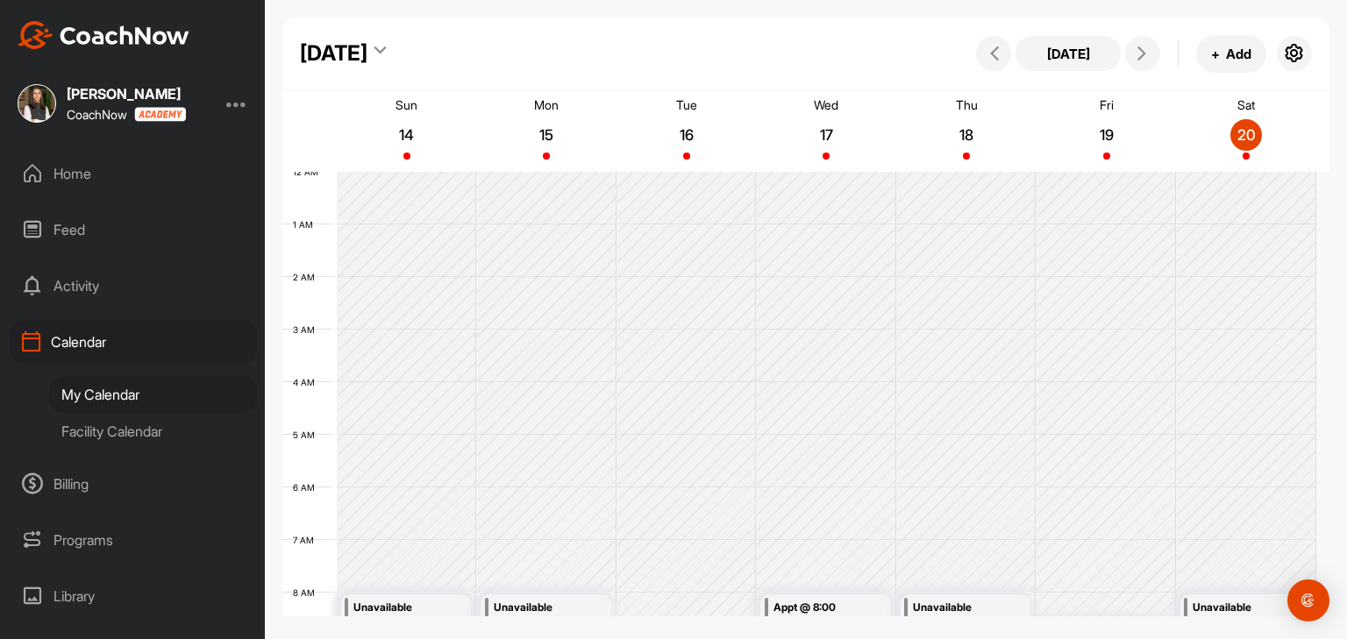
scroll to position [304, 0]
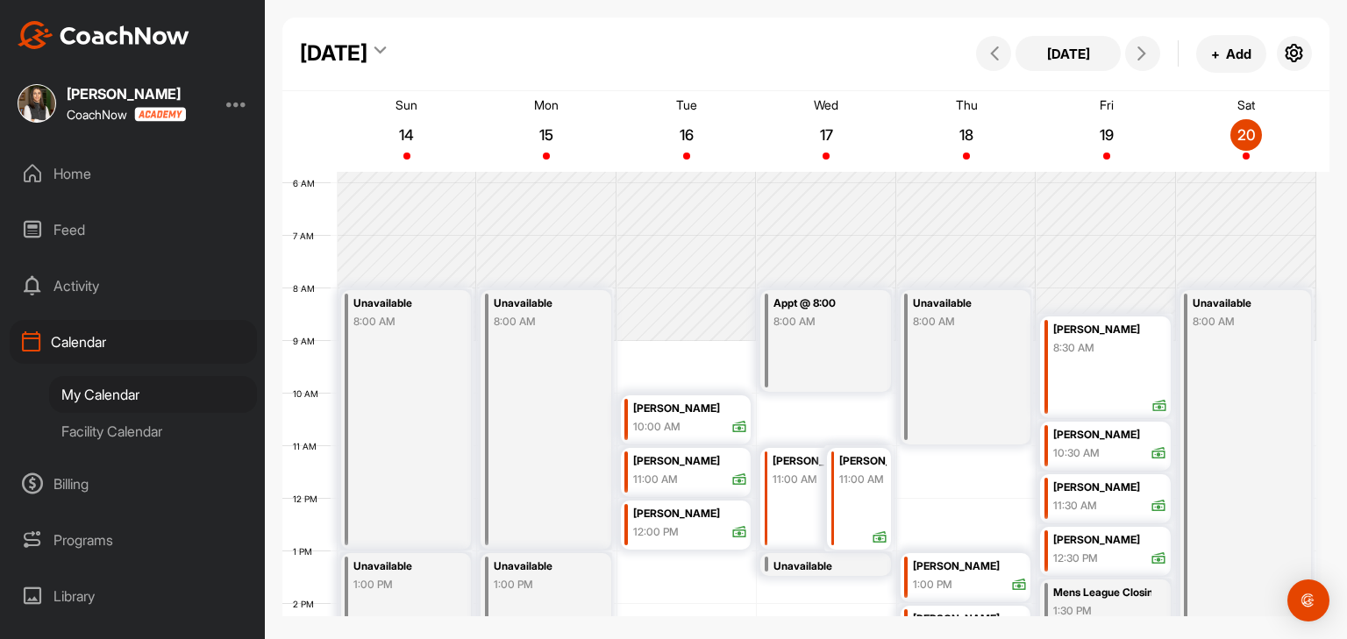
click at [149, 425] on div "Facility Calendar" at bounding box center [153, 431] width 208 height 37
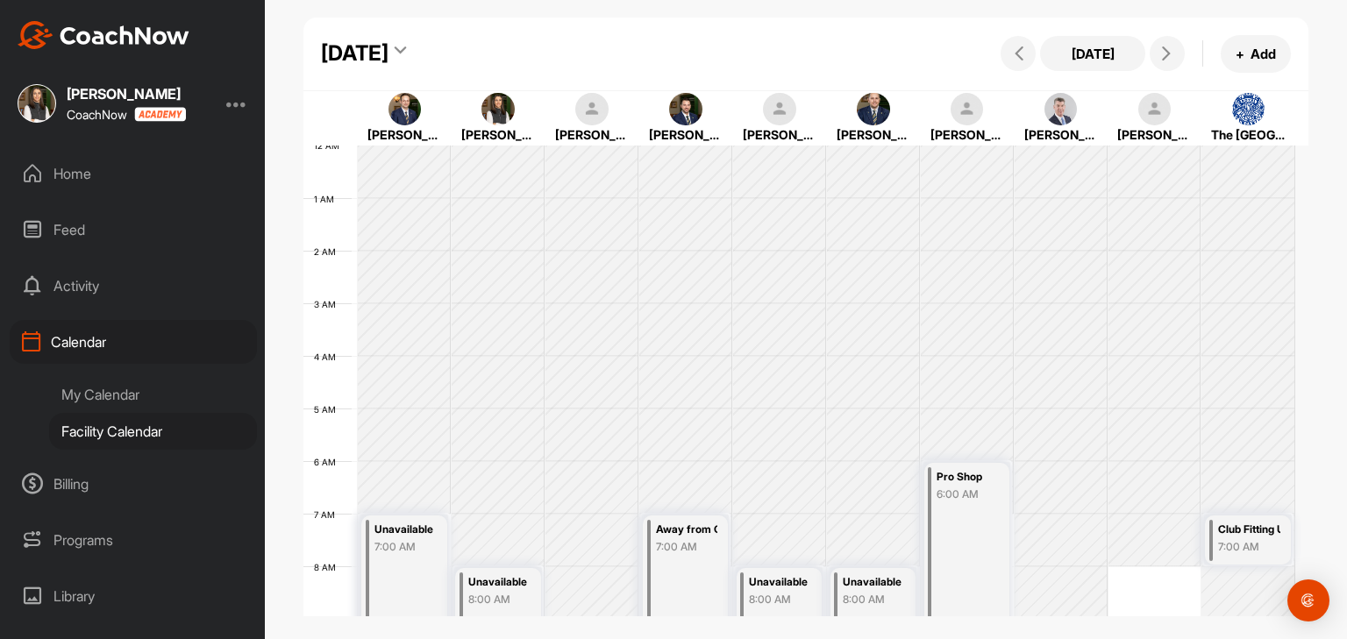
scroll to position [304, 0]
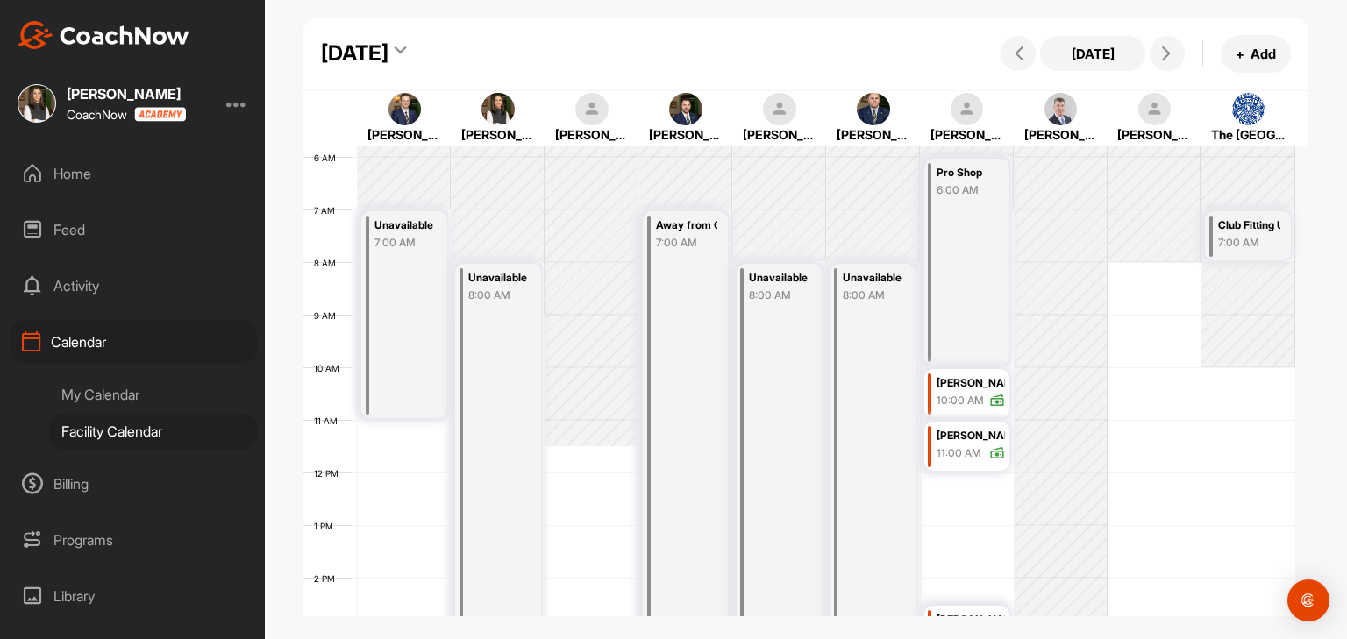
click at [112, 391] on div "My Calendar" at bounding box center [153, 394] width 208 height 37
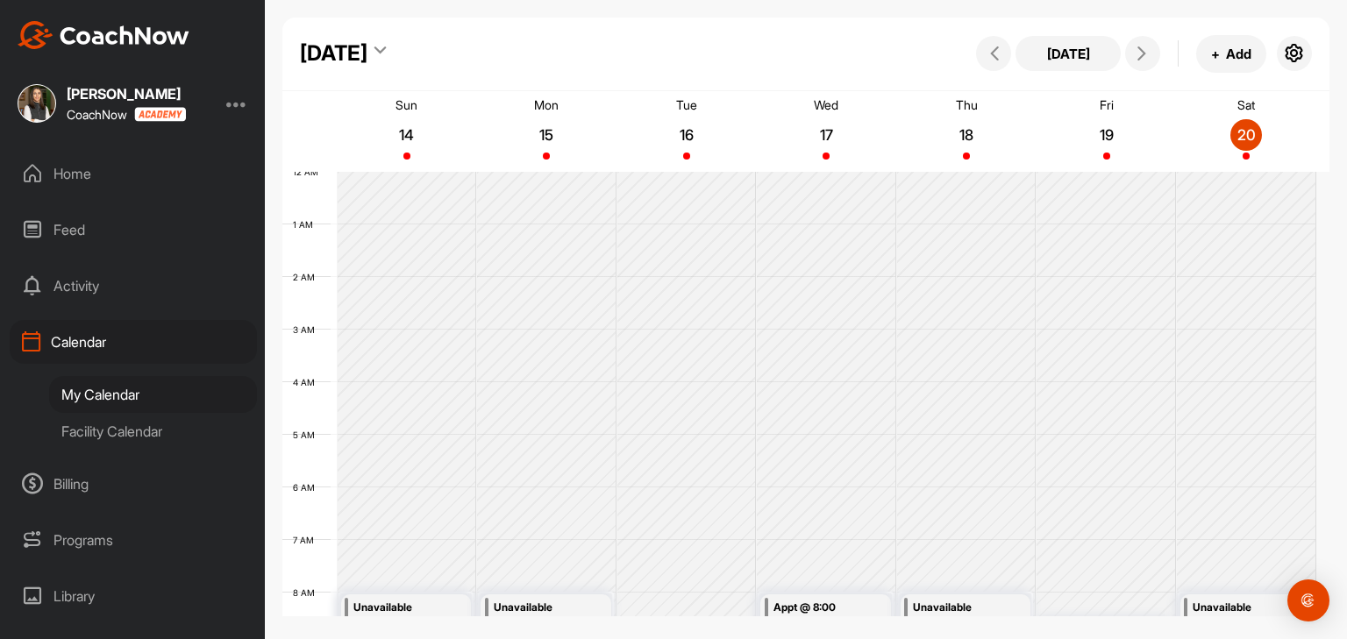
scroll to position [304, 0]
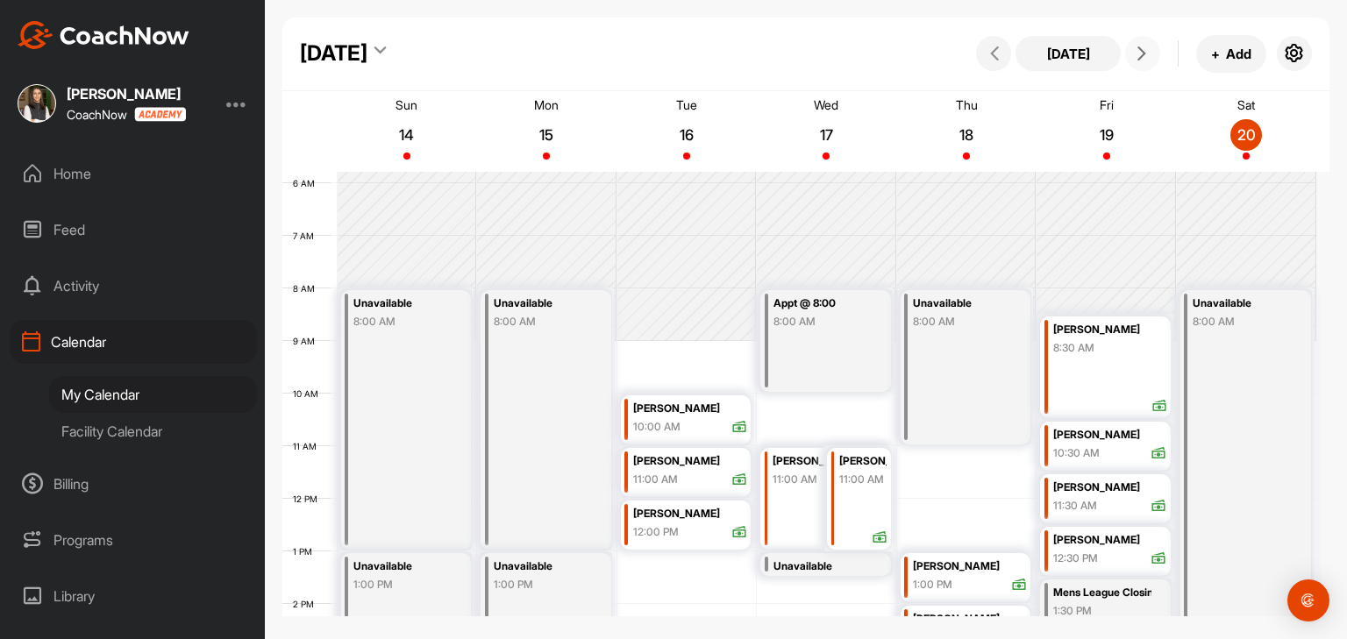
click at [1140, 52] on icon at bounding box center [1142, 53] width 14 height 14
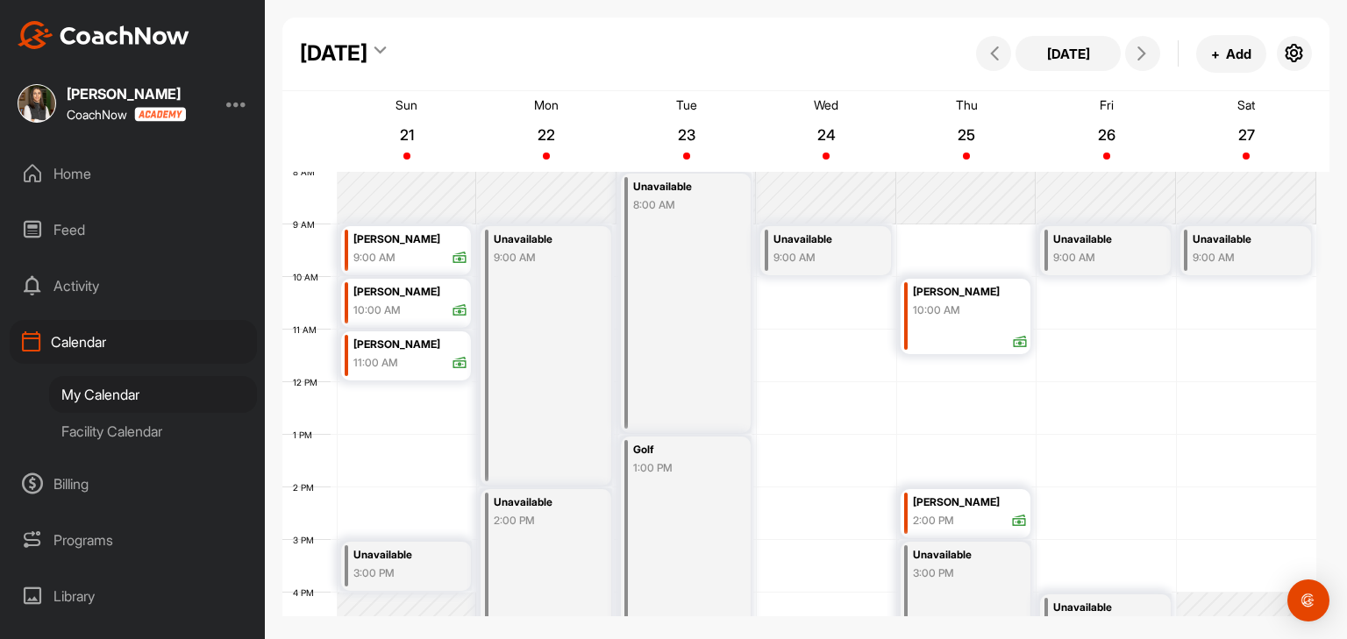
scroll to position [392, 0]
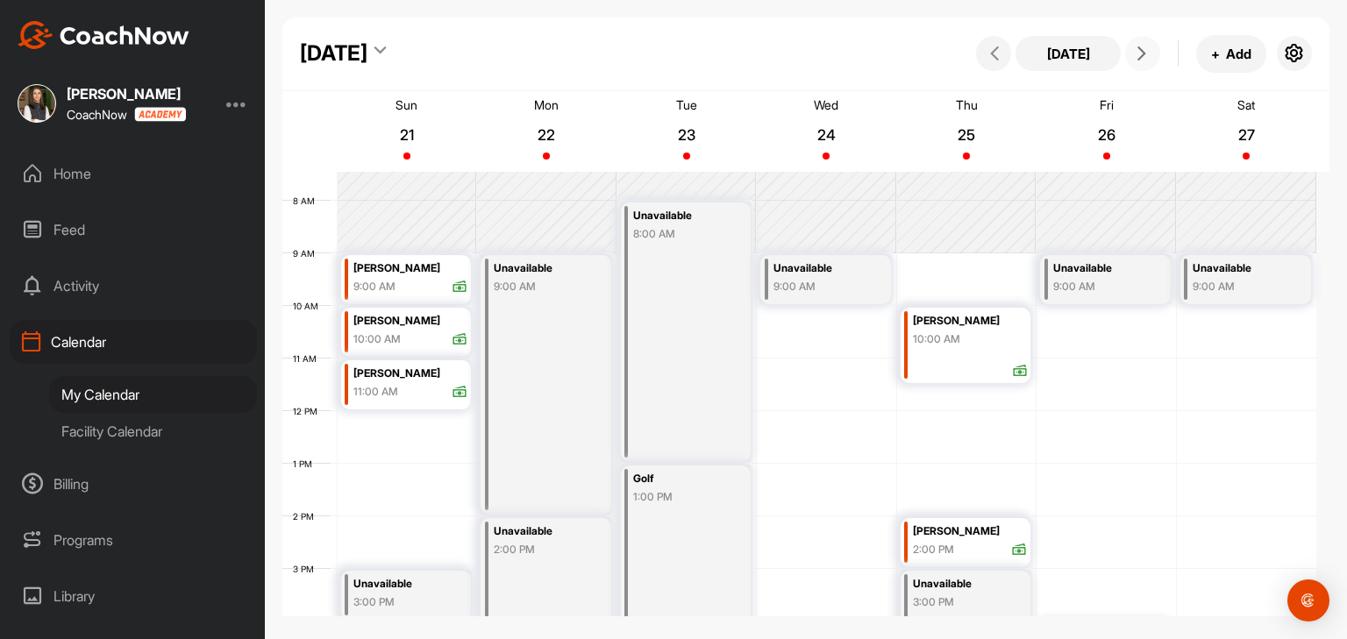
click at [954, 360] on div "[PERSON_NAME] 10:00 AM" at bounding box center [966, 345] width 131 height 75
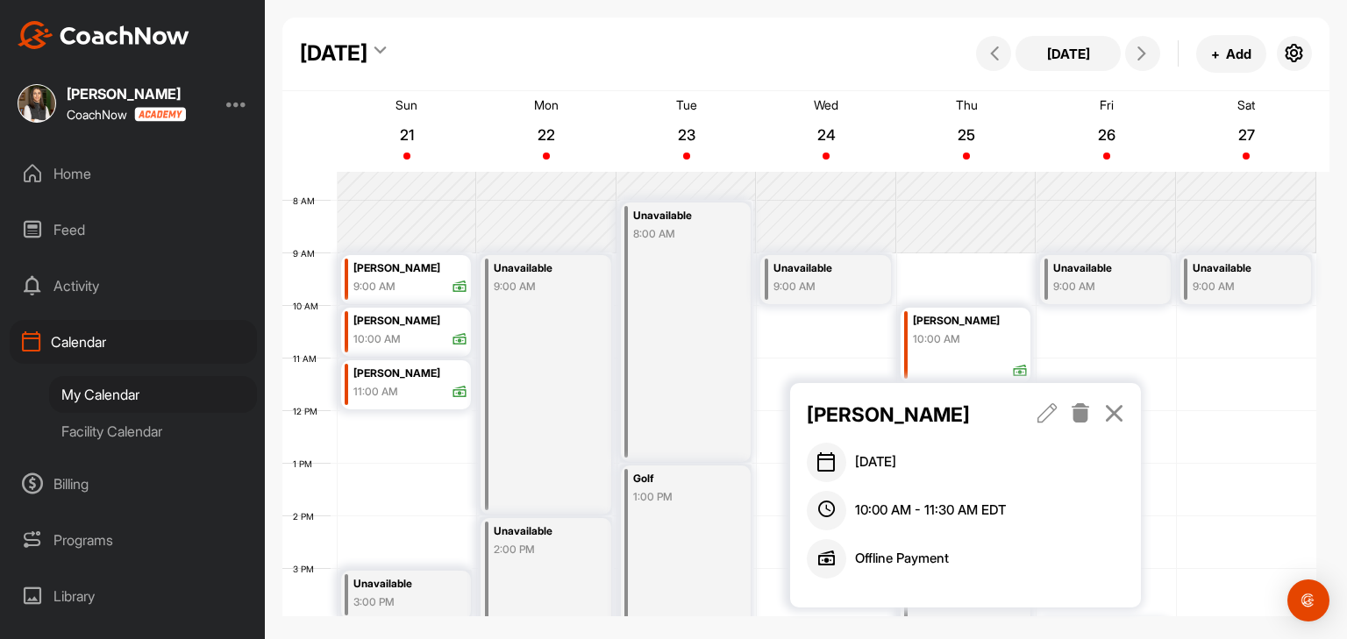
click at [1053, 413] on icon at bounding box center [1048, 412] width 20 height 19
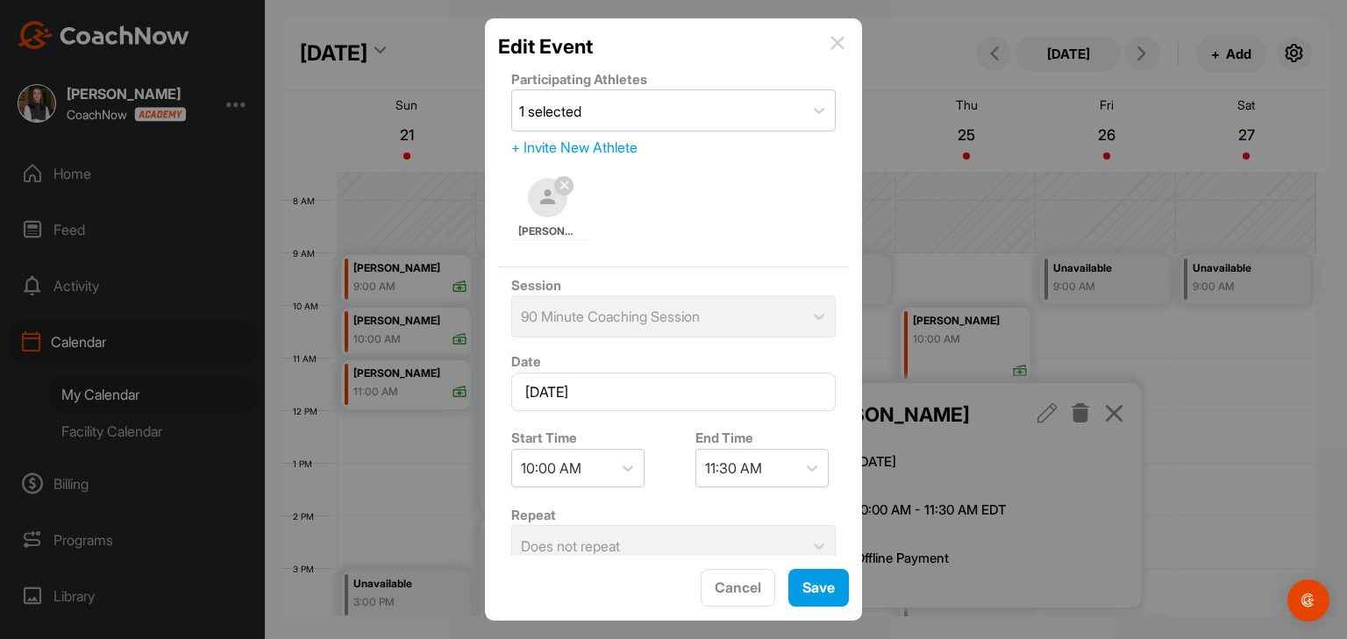
click at [731, 322] on div "Session 90 Minute Coaching Session" at bounding box center [673, 305] width 351 height 77
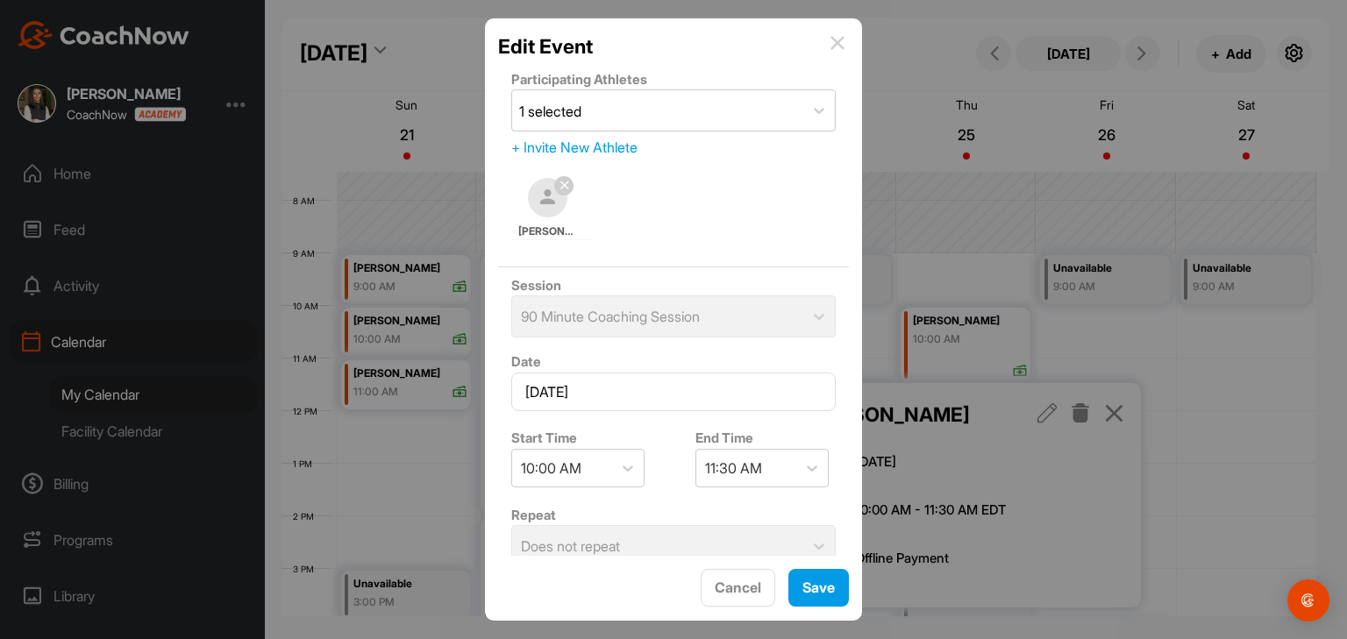
click at [731, 322] on div "Session 90 Minute Coaching Session" at bounding box center [673, 305] width 351 height 77
click at [674, 320] on div "Session 90 Minute Coaching Session" at bounding box center [673, 305] width 351 height 77
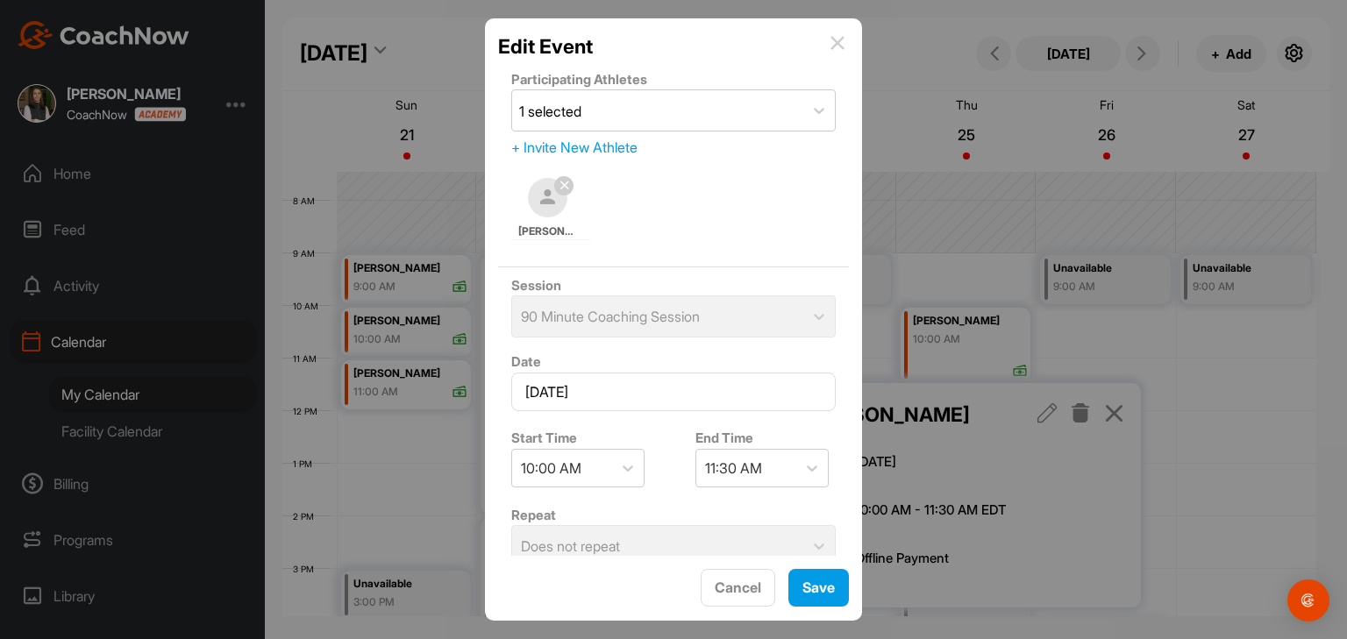
click at [832, 31] on div "Edit Event Participating Athletes 1 selected + Invite New Athlete [PERSON_NAME]…" at bounding box center [673, 319] width 377 height 602
click at [830, 40] on div "Edit Event" at bounding box center [673, 47] width 351 height 30
click at [836, 50] on img at bounding box center [838, 43] width 14 height 14
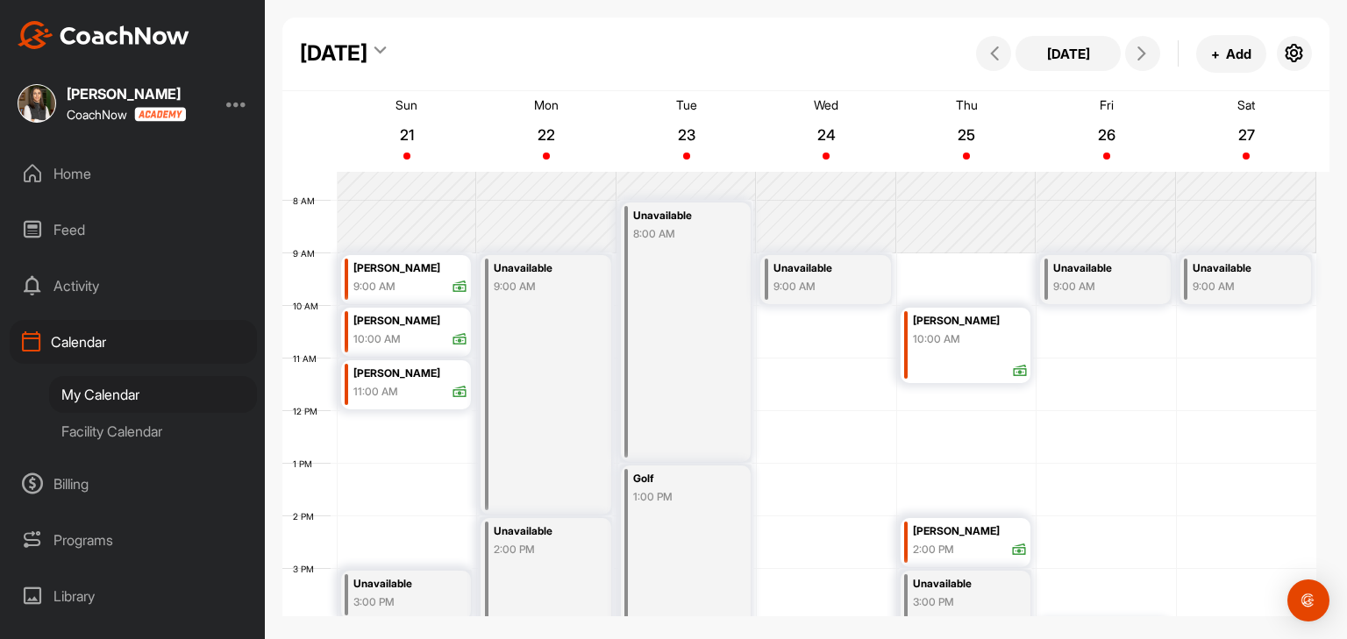
click at [974, 348] on div "[PERSON_NAME] 10:00 AM" at bounding box center [970, 330] width 114 height 39
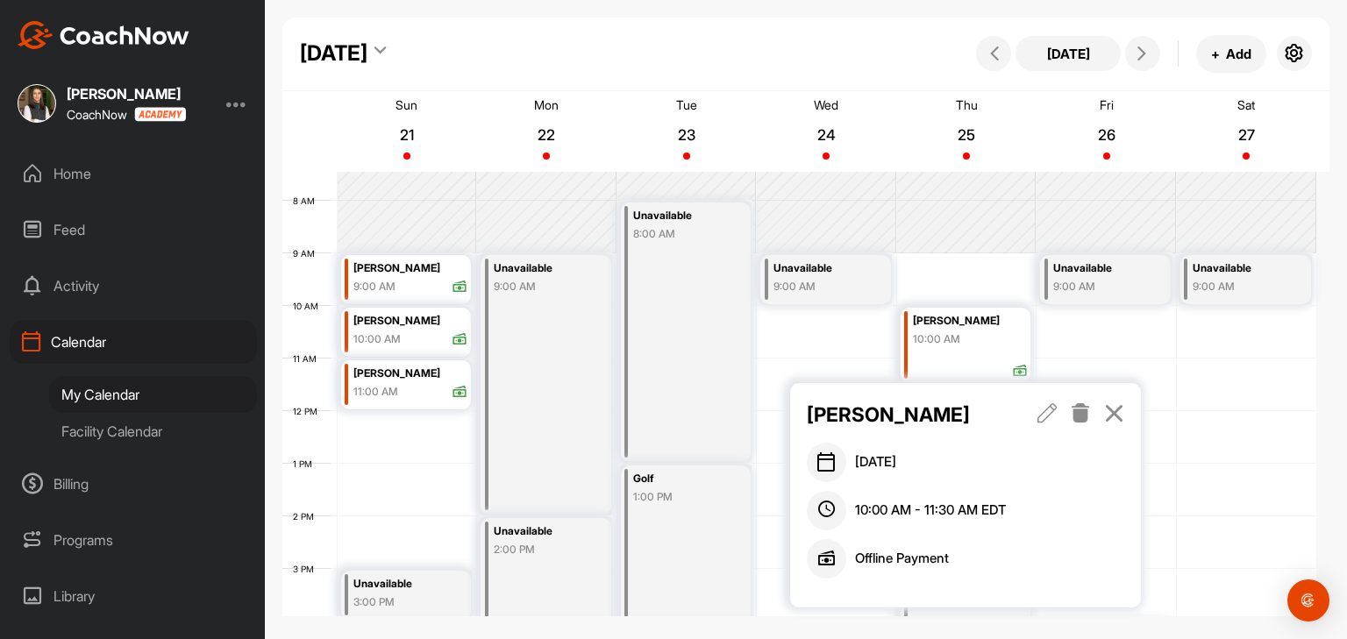
click at [926, 548] on div "Offline Payment" at bounding box center [878, 558] width 142 height 39
click at [1051, 418] on icon at bounding box center [1048, 412] width 20 height 19
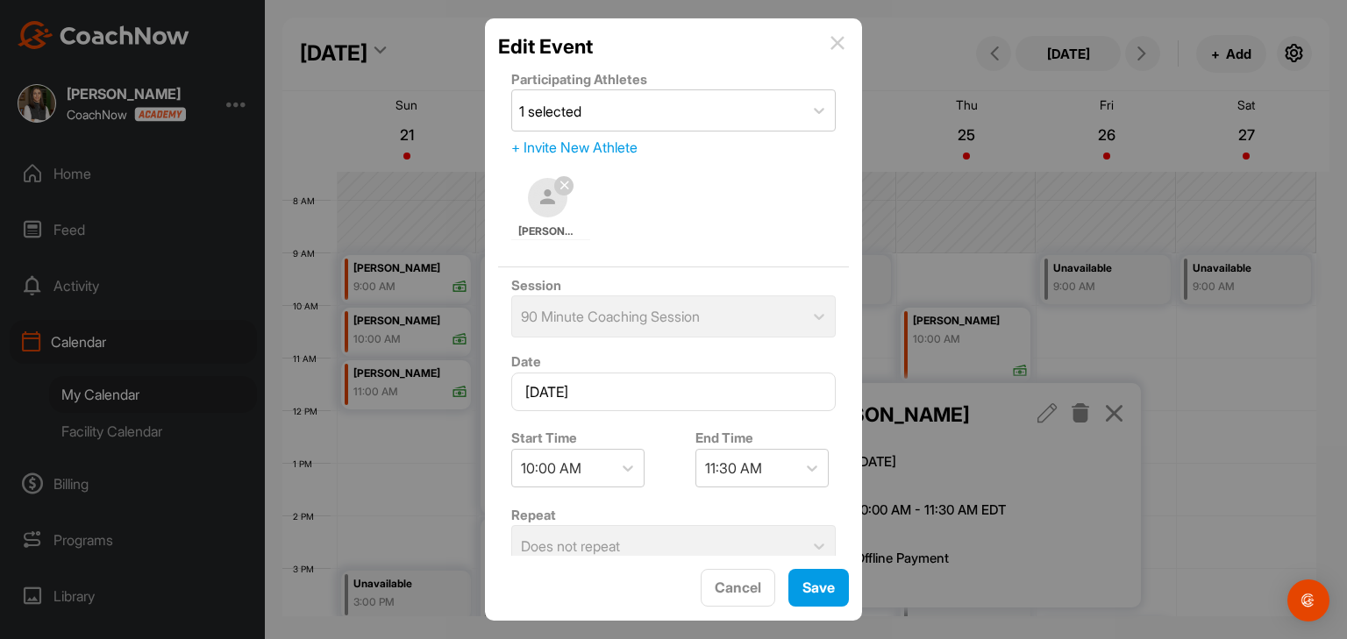
click at [801, 425] on div "End Time 11:30 AM" at bounding box center [765, 458] width 167 height 74
drag, startPoint x: 801, startPoint y: 425, endPoint x: 769, endPoint y: 456, distance: 44.0
click at [800, 425] on div "End Time 11:30 AM" at bounding box center [765, 458] width 167 height 74
click at [672, 540] on div "Repeat Does not repeat" at bounding box center [673, 535] width 351 height 77
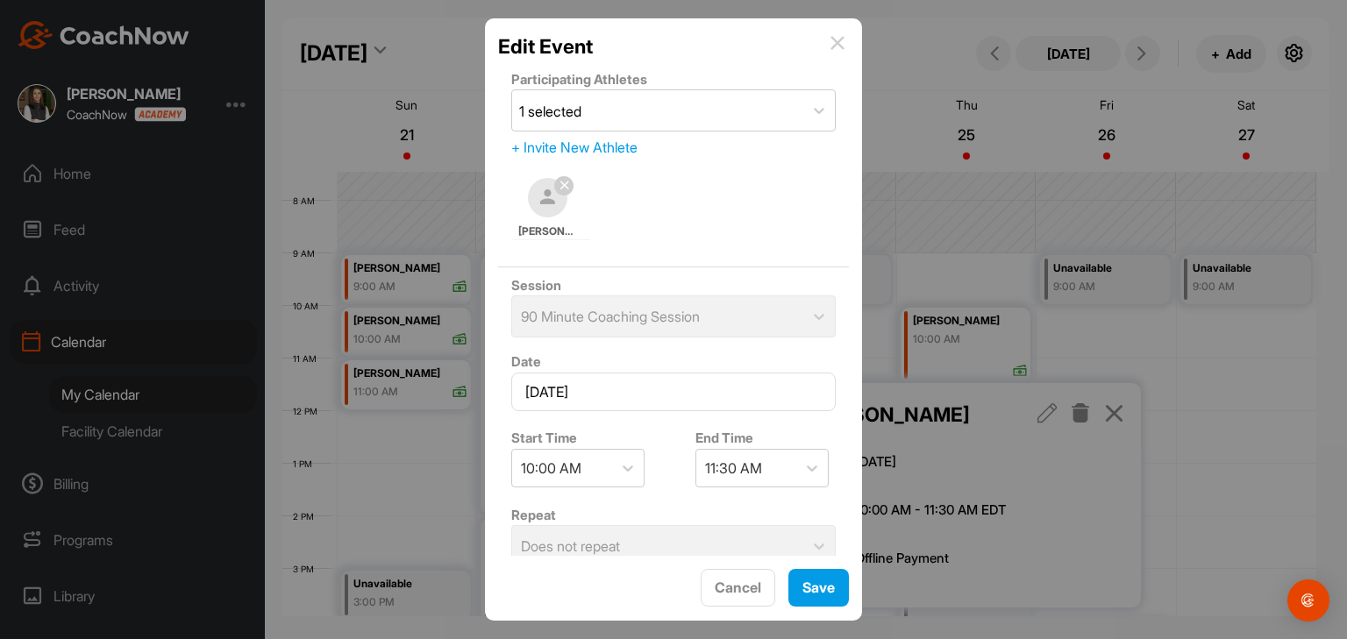
click at [672, 540] on div "Repeat Does not repeat" at bounding box center [673, 535] width 351 height 77
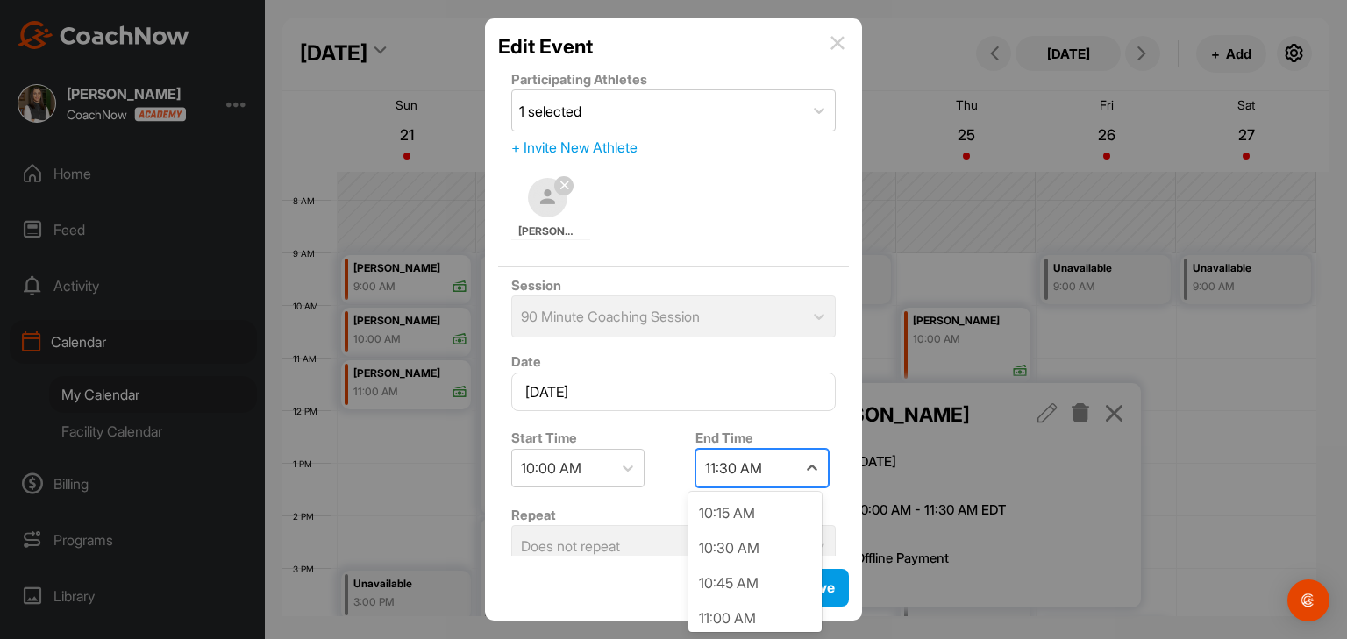
click at [740, 470] on div "11:30 AM" at bounding box center [733, 468] width 57 height 21
click at [742, 615] on div "11:00 AM" at bounding box center [754, 618] width 133 height 35
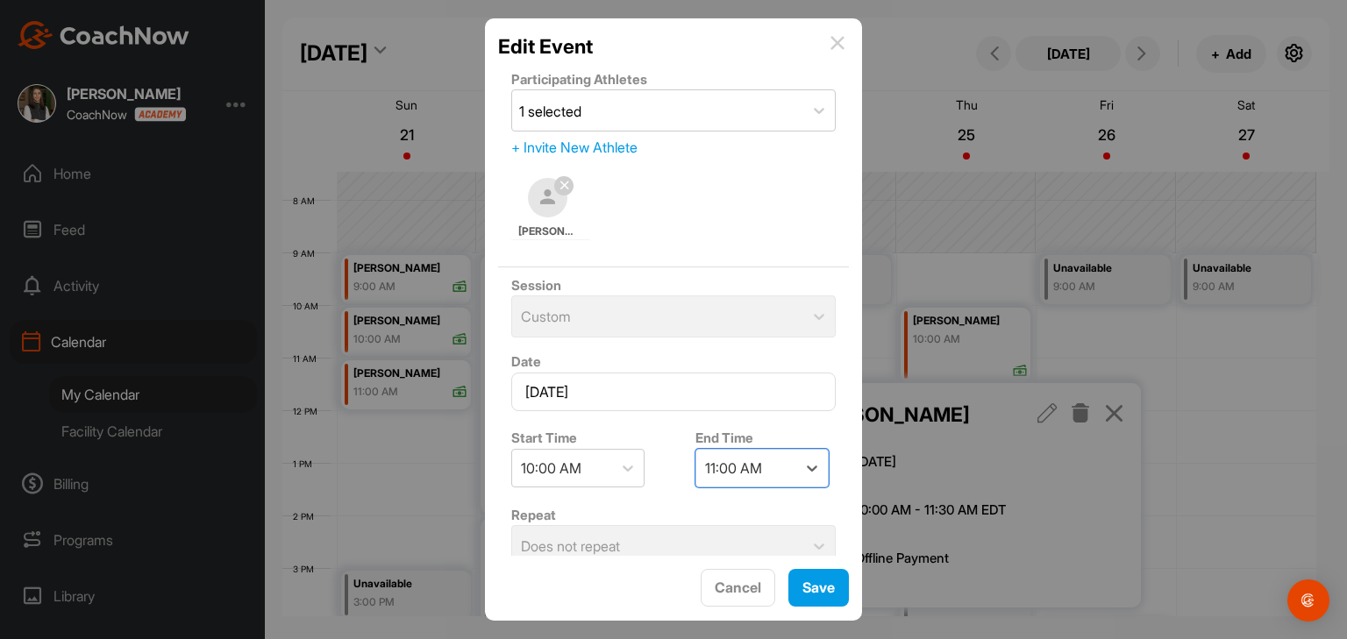
click at [836, 45] on img at bounding box center [838, 43] width 14 height 14
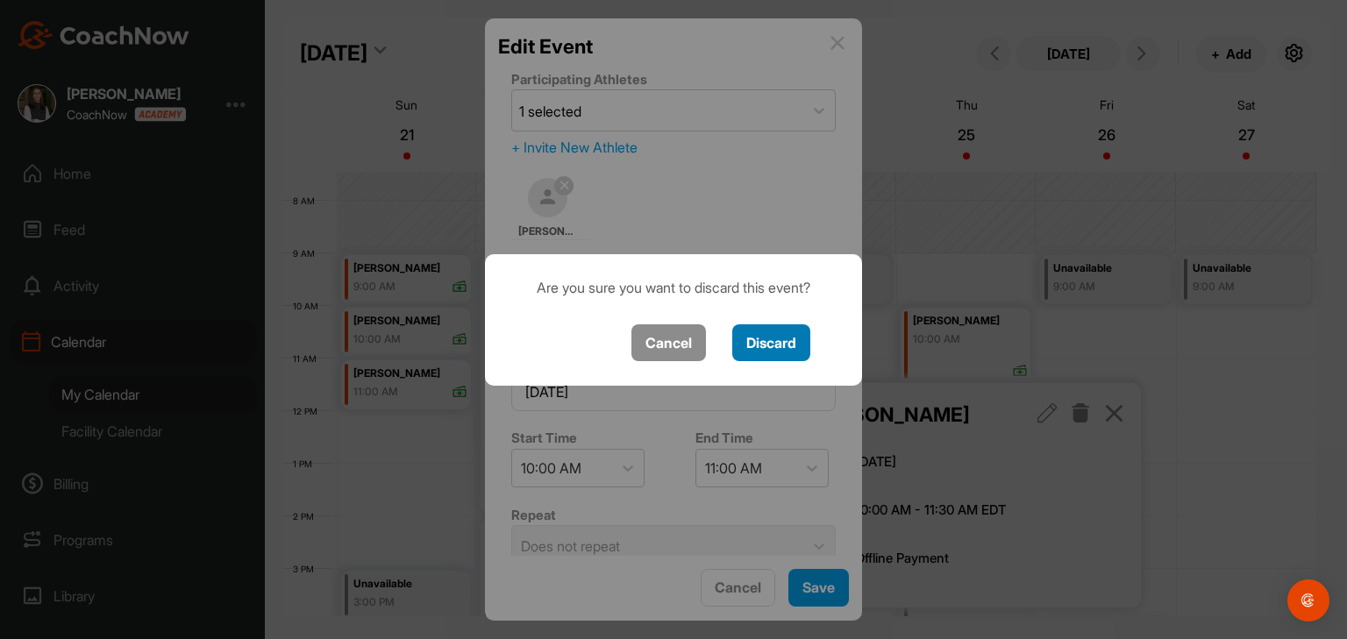
click at [779, 347] on button "Discard" at bounding box center [771, 344] width 78 height 38
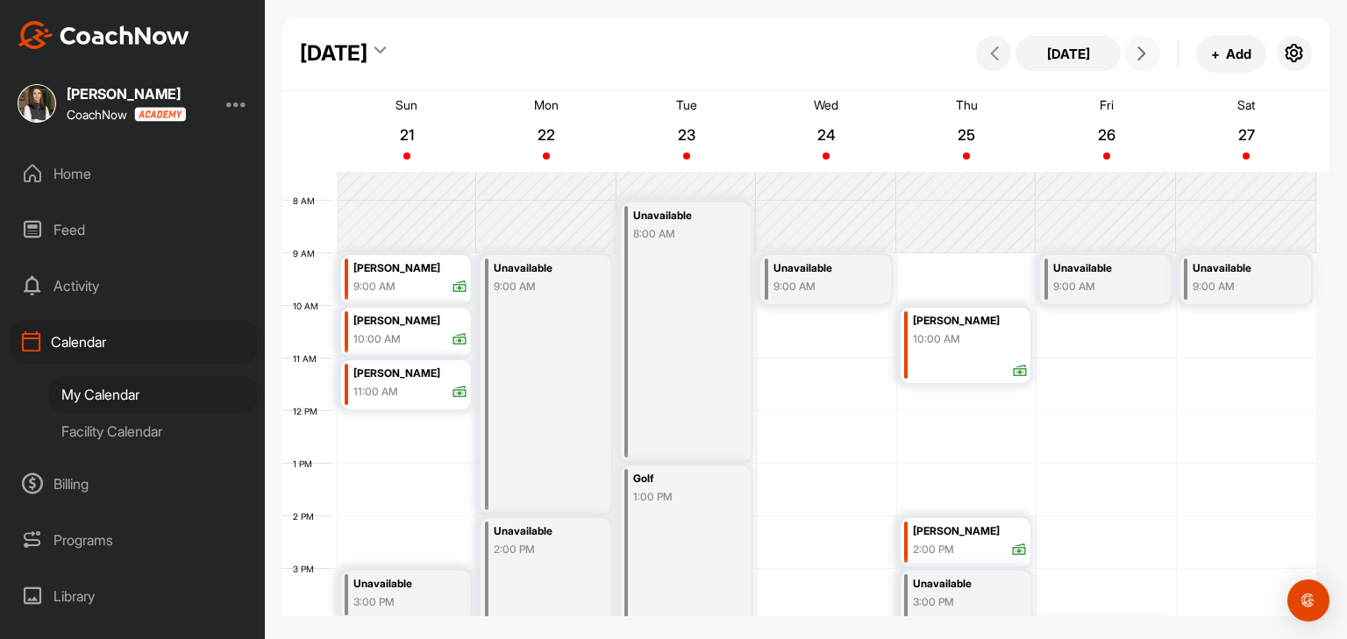
click at [1138, 51] on icon at bounding box center [1142, 53] width 14 height 14
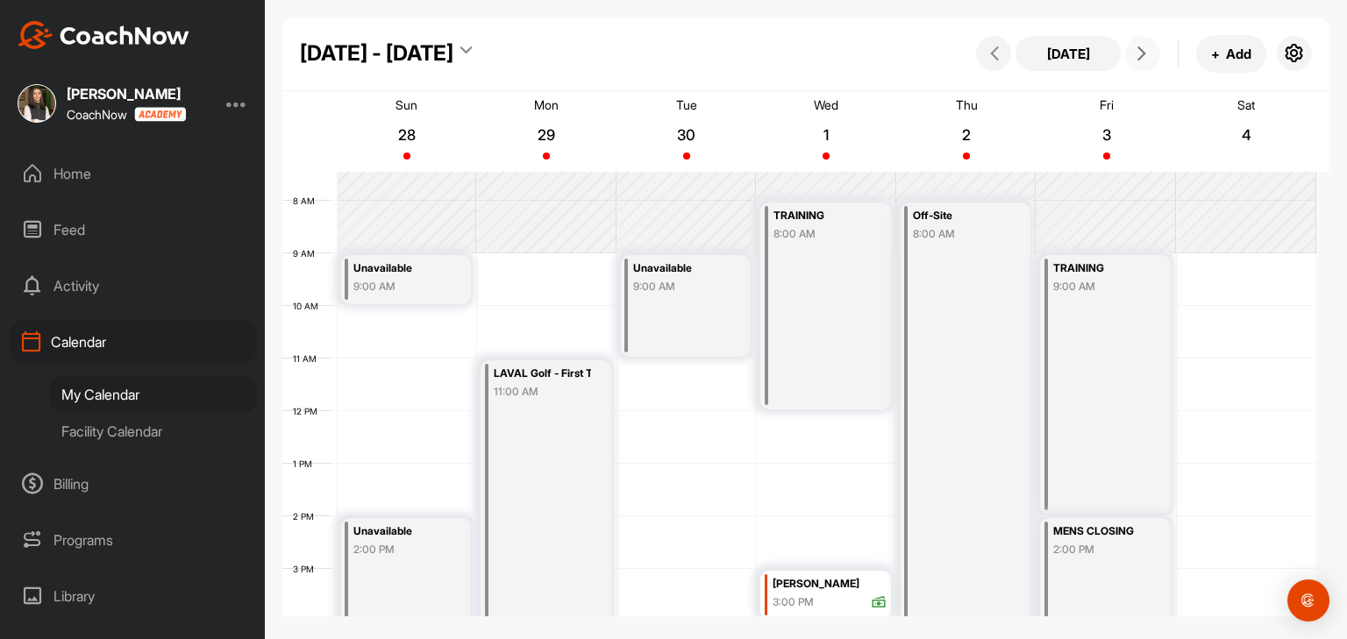
click at [1135, 61] on button at bounding box center [1142, 53] width 35 height 35
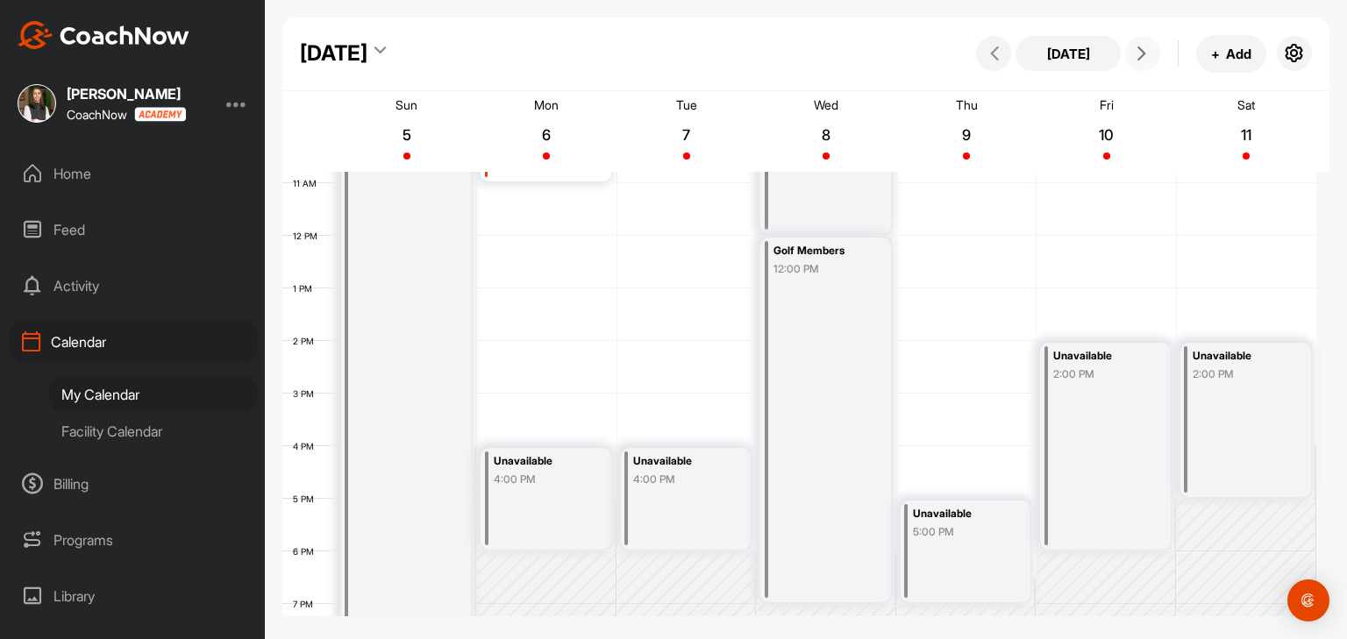
scroll to position [480, 0]
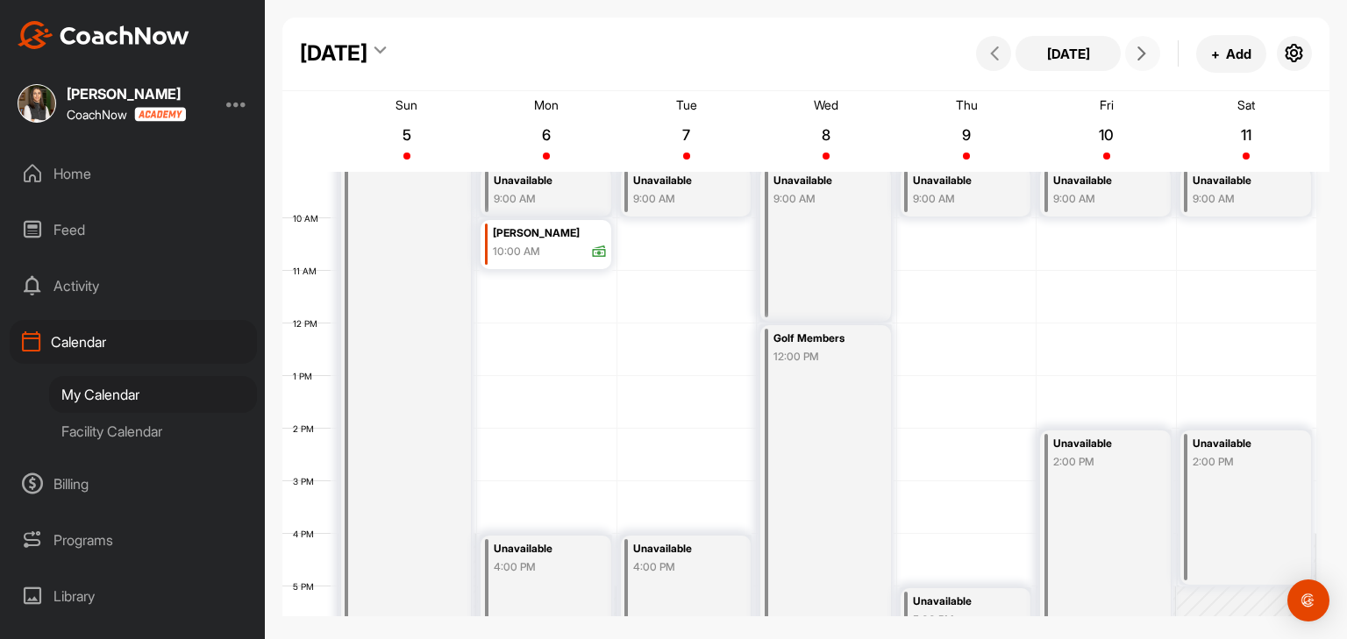
click at [698, 576] on div "Unavailable 4:00 PM" at bounding box center [686, 587] width 131 height 102
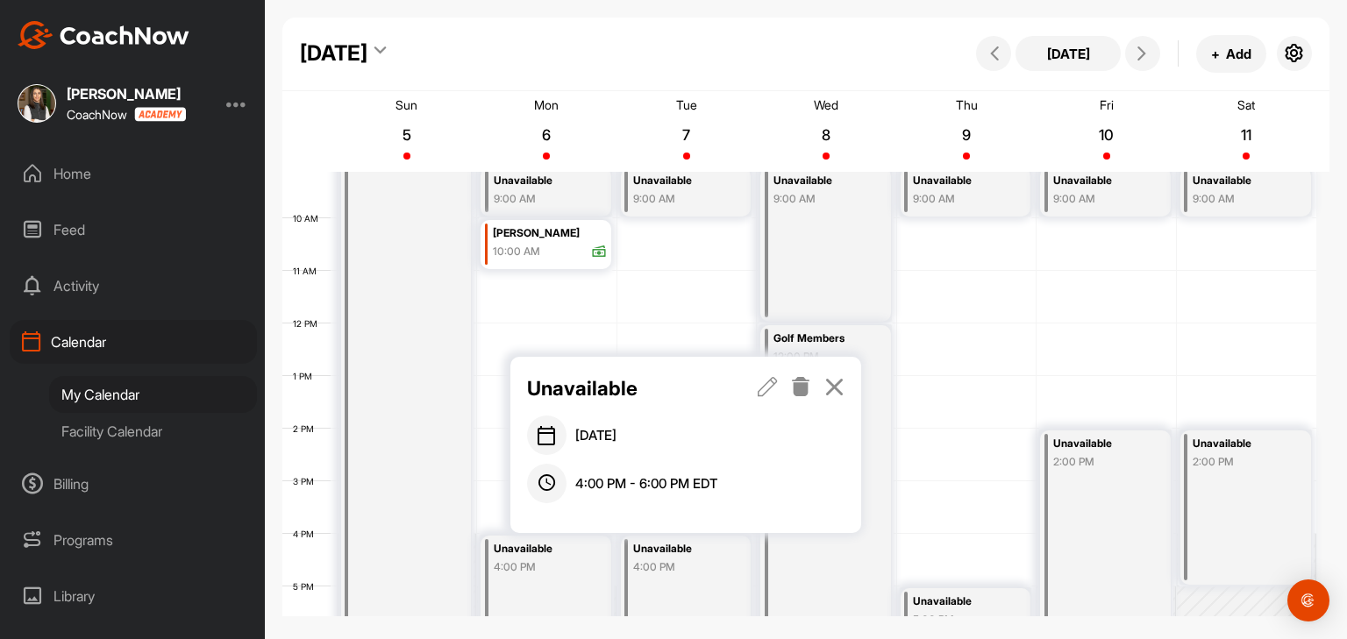
click at [767, 388] on icon at bounding box center [768, 386] width 20 height 19
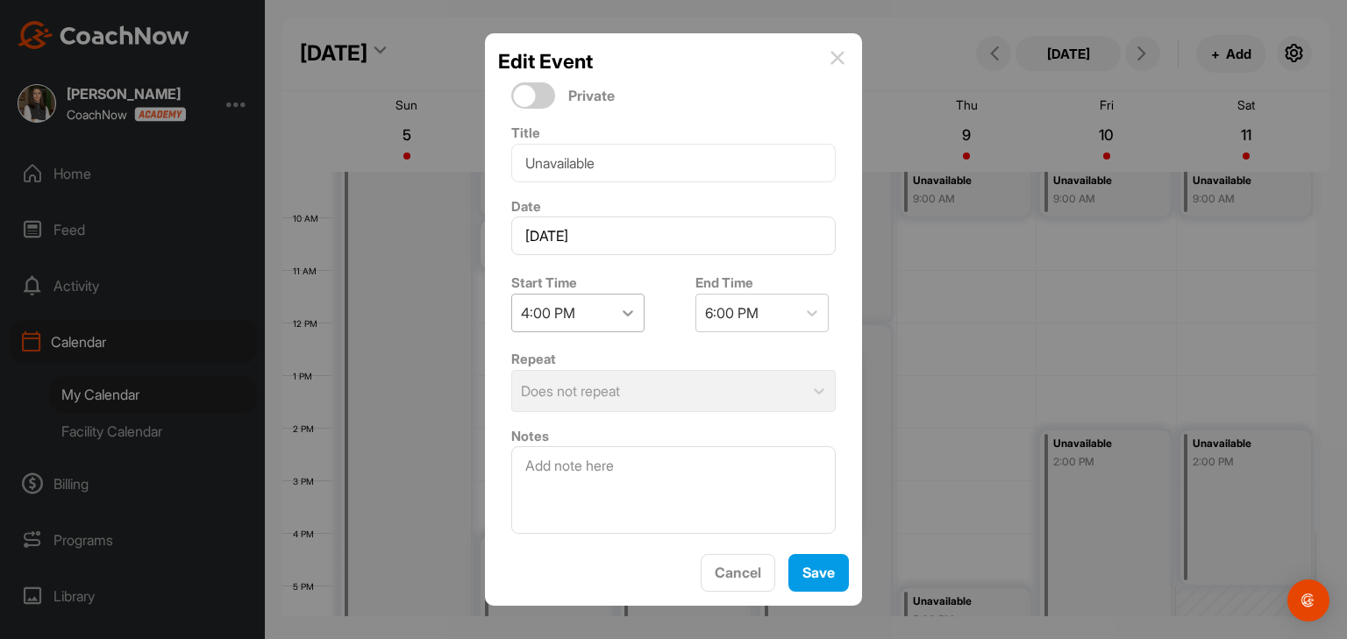
click at [638, 311] on div at bounding box center [628, 313] width 32 height 32
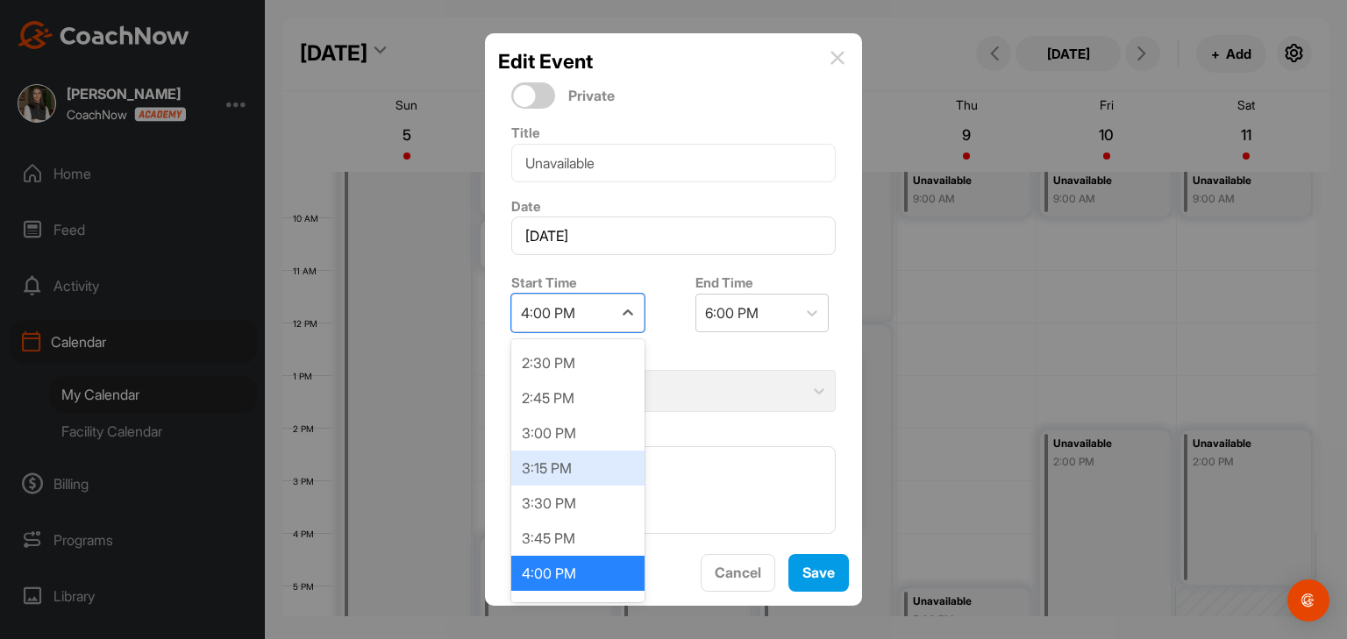
scroll to position [2207, 0]
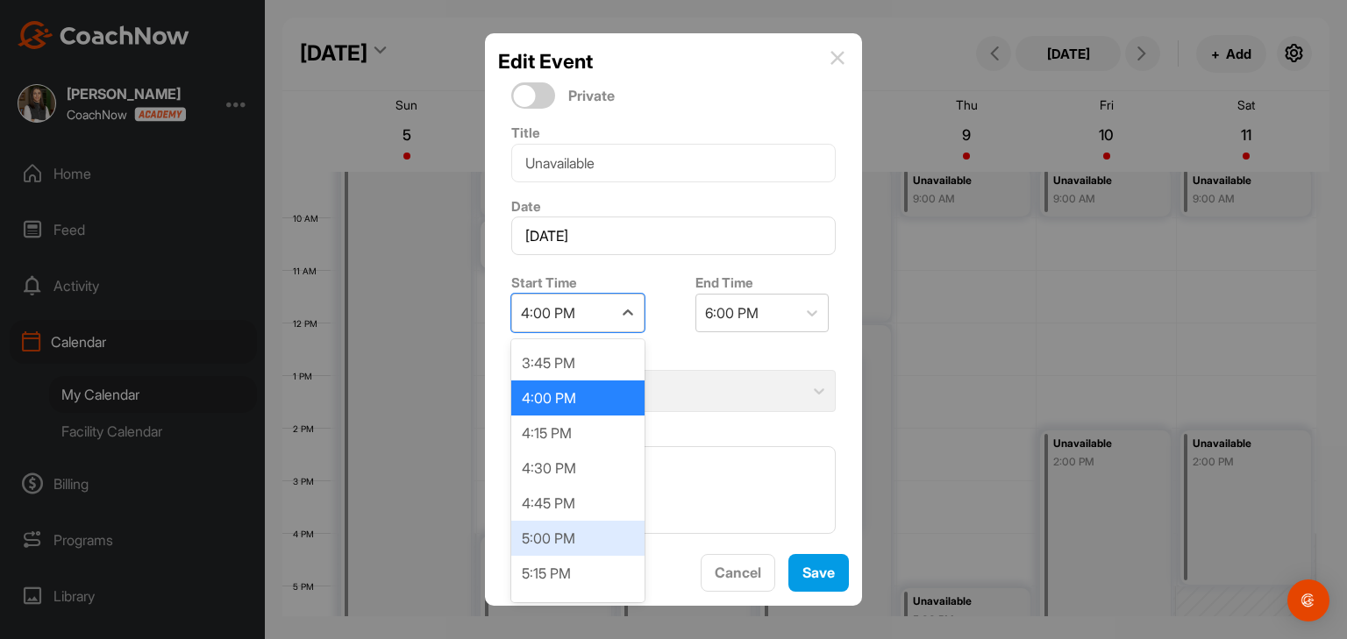
click at [567, 537] on div "5:00 PM" at bounding box center [577, 538] width 133 height 35
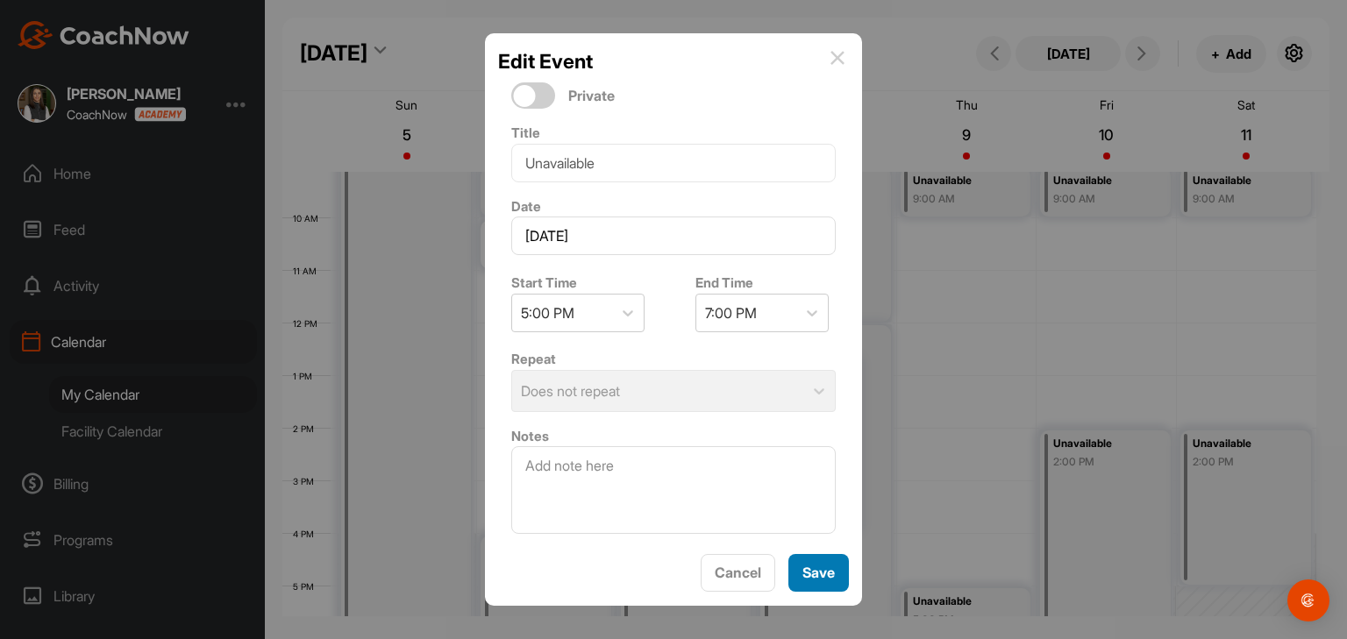
click at [802, 576] on span "Save" at bounding box center [818, 573] width 32 height 18
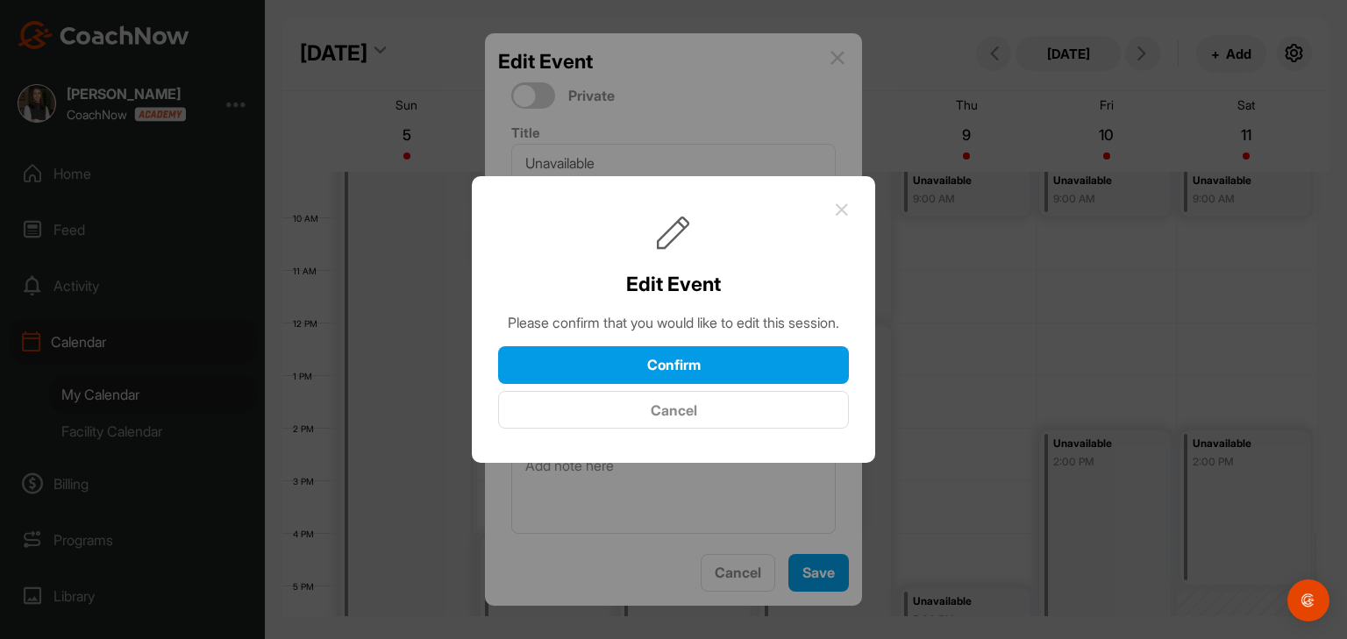
click at [736, 395] on div "Confirm Cancel" at bounding box center [673, 387] width 351 height 83
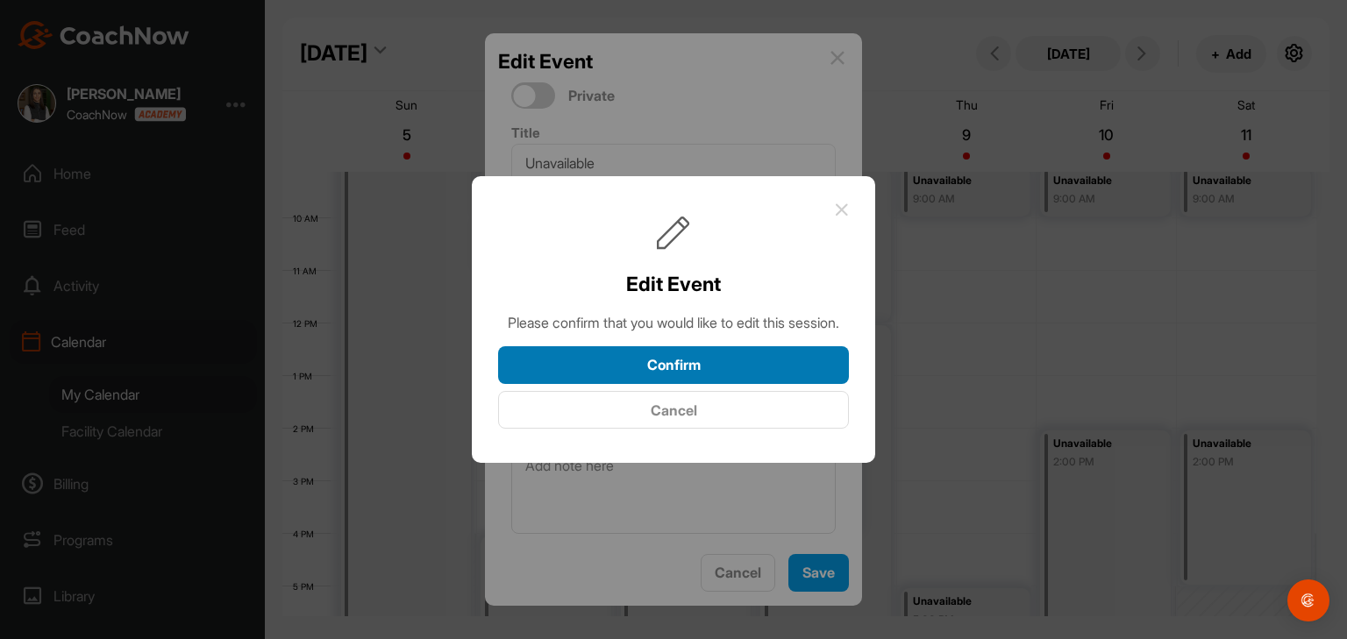
click at [731, 382] on button "Confirm" at bounding box center [673, 365] width 351 height 38
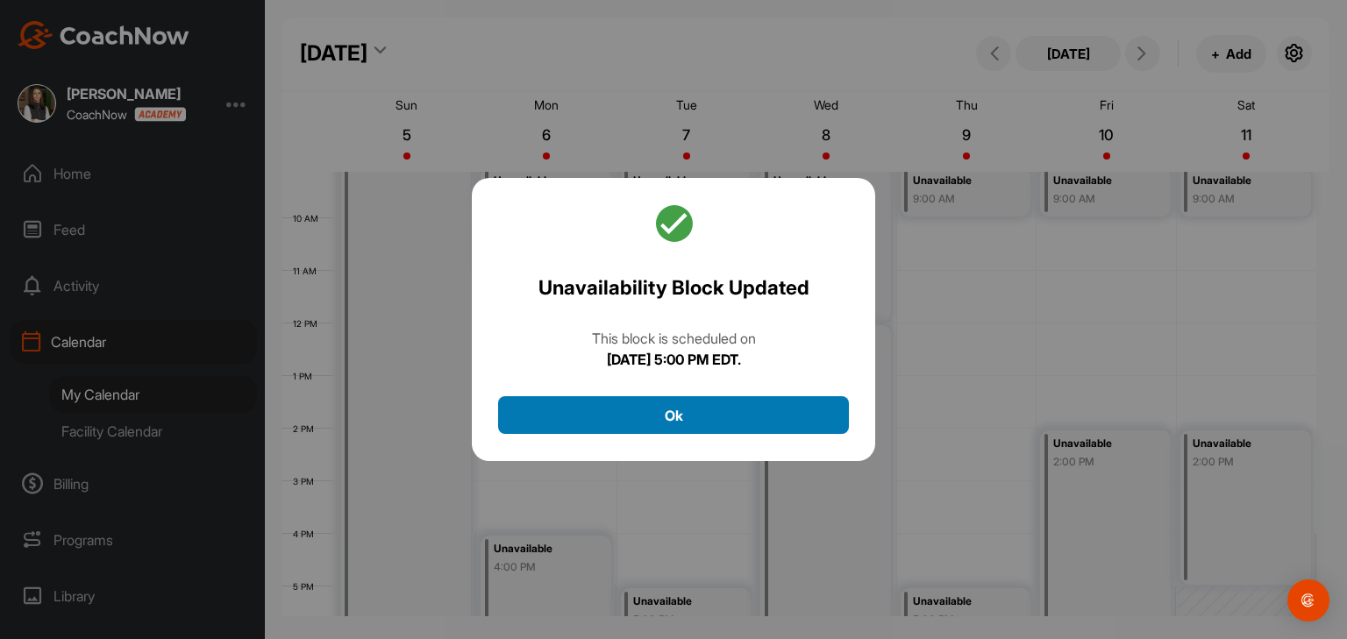
click at [707, 416] on button "Ok" at bounding box center [673, 415] width 351 height 38
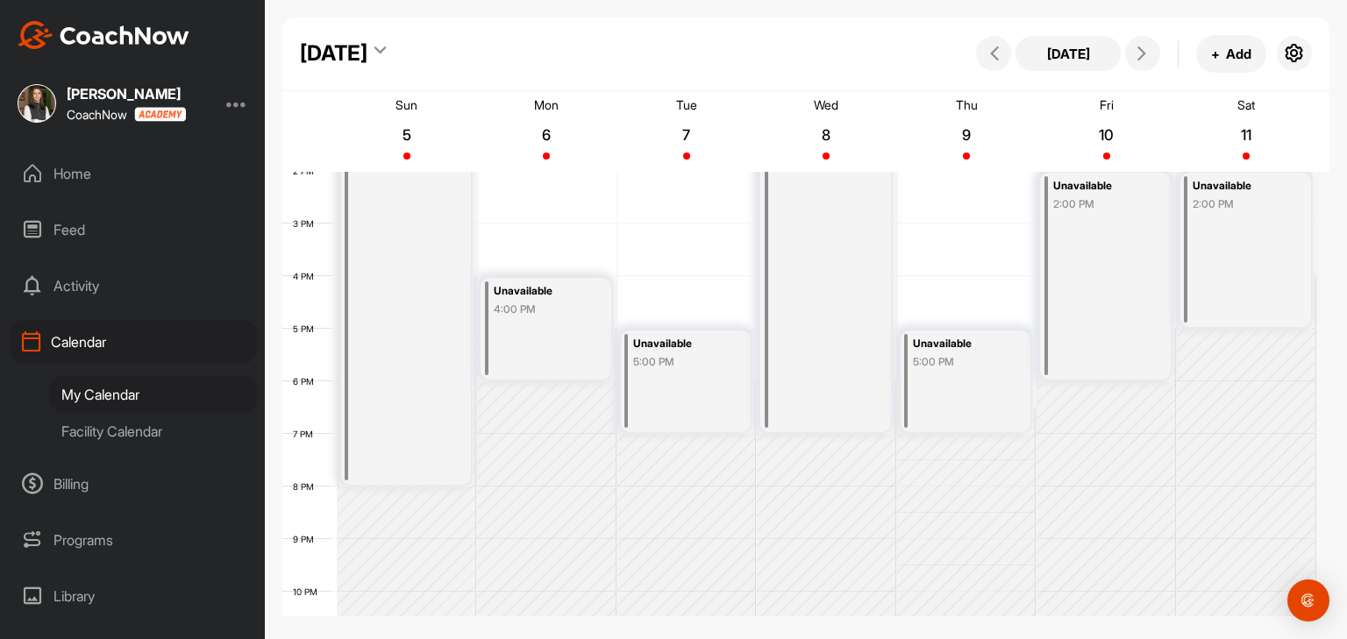
scroll to position [743, 0]
click at [713, 406] on div "Unavailable 5:00 PM" at bounding box center [686, 376] width 131 height 102
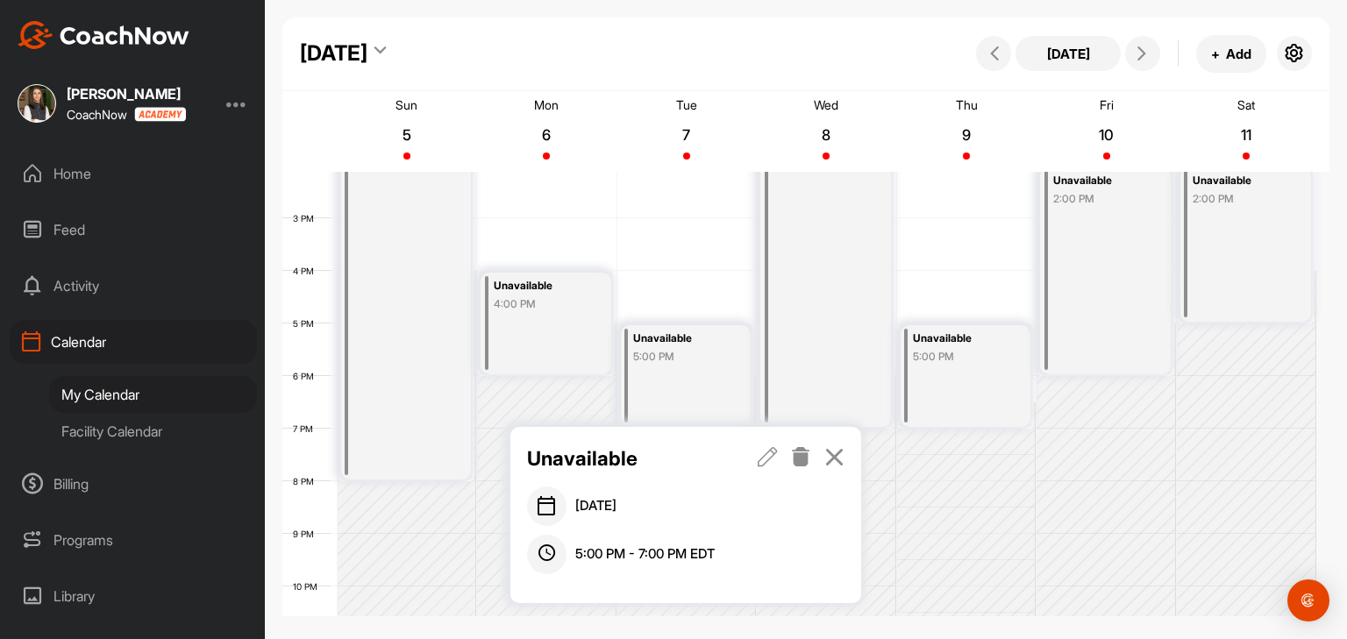
click at [806, 452] on icon at bounding box center [801, 456] width 20 height 19
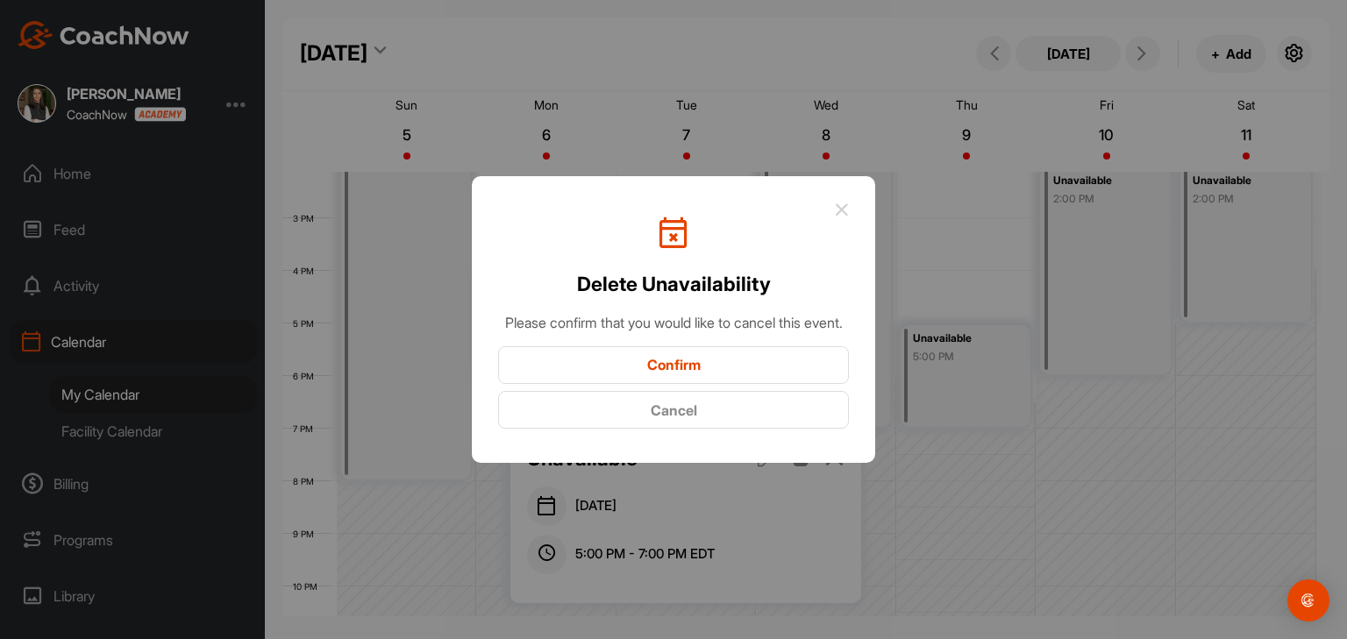
click at [807, 382] on button "Confirm" at bounding box center [673, 365] width 351 height 38
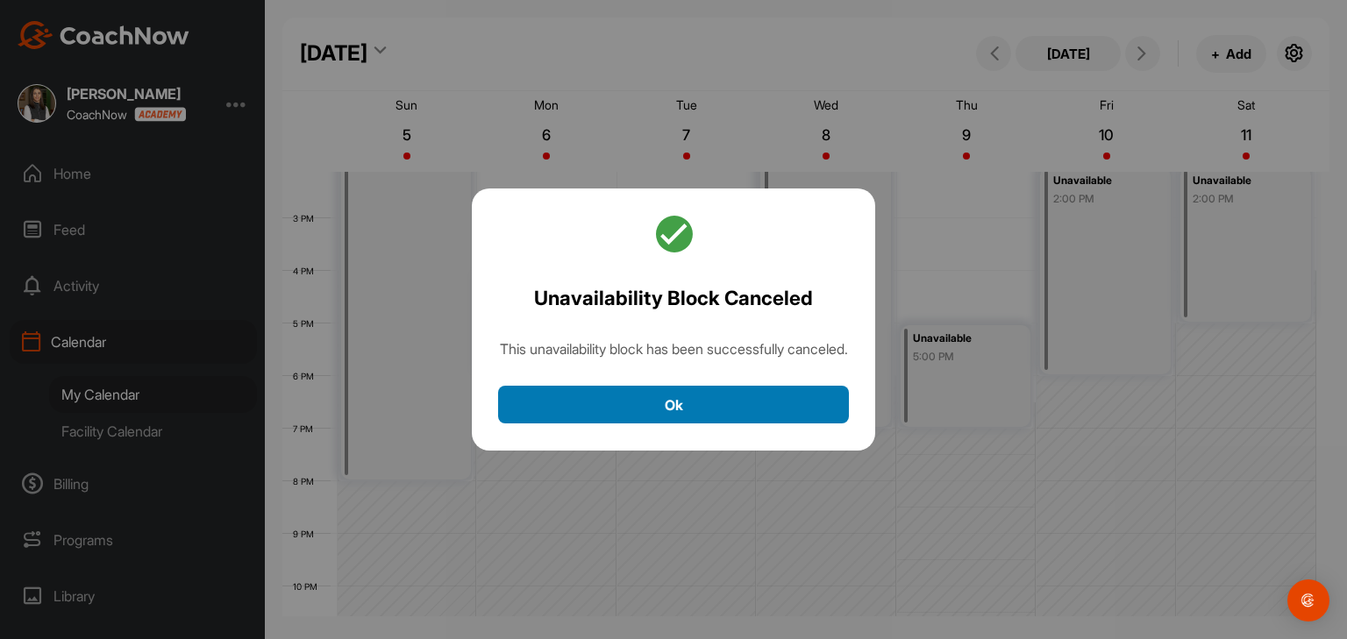
click at [801, 424] on button "Ok" at bounding box center [673, 405] width 351 height 38
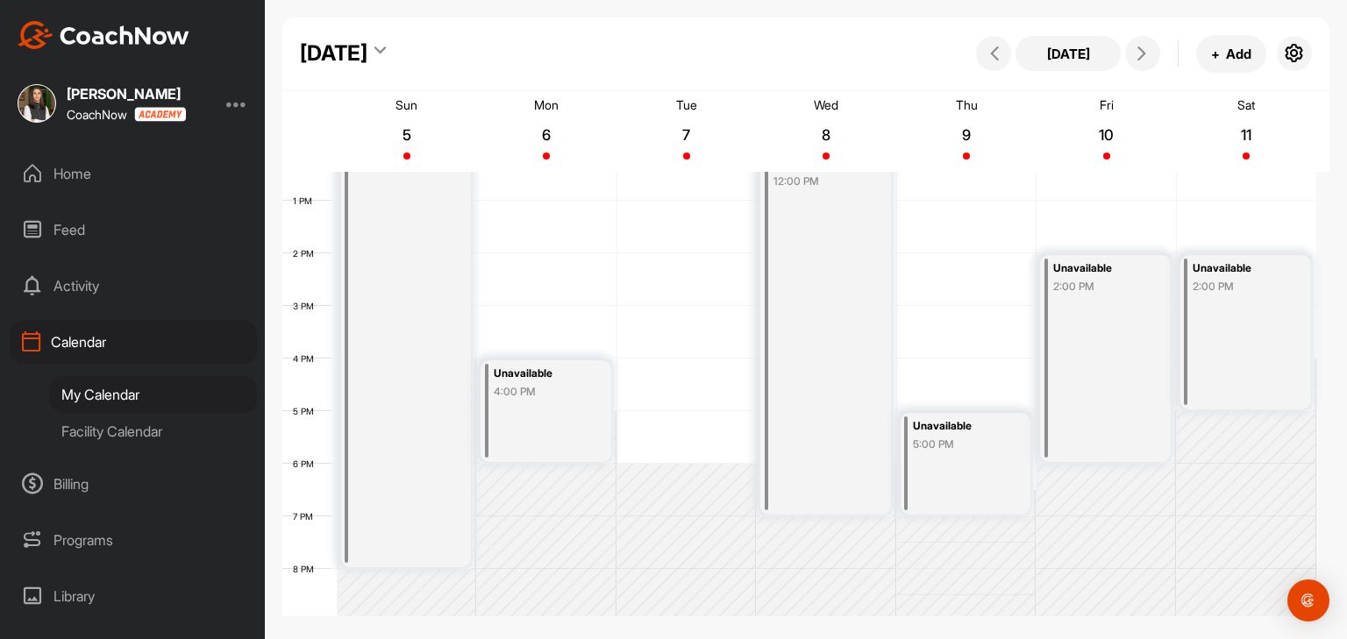
scroll to position [567, 0]
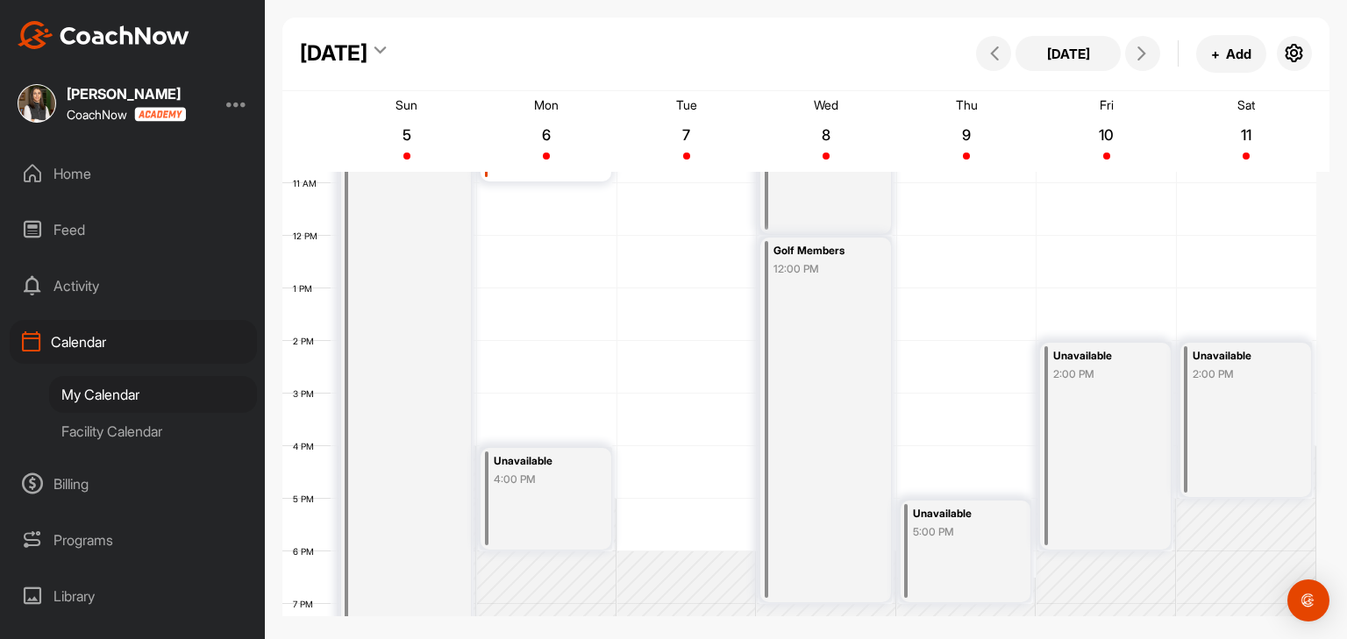
click at [674, 513] on div "12 AM 1 AM 2 AM 3 AM 4 AM 5 AM 6 AM 7 AM 8 AM 9 AM 10 AM 11 AM 12 PM 1 PM 2 PM …" at bounding box center [799, 235] width 1034 height 1263
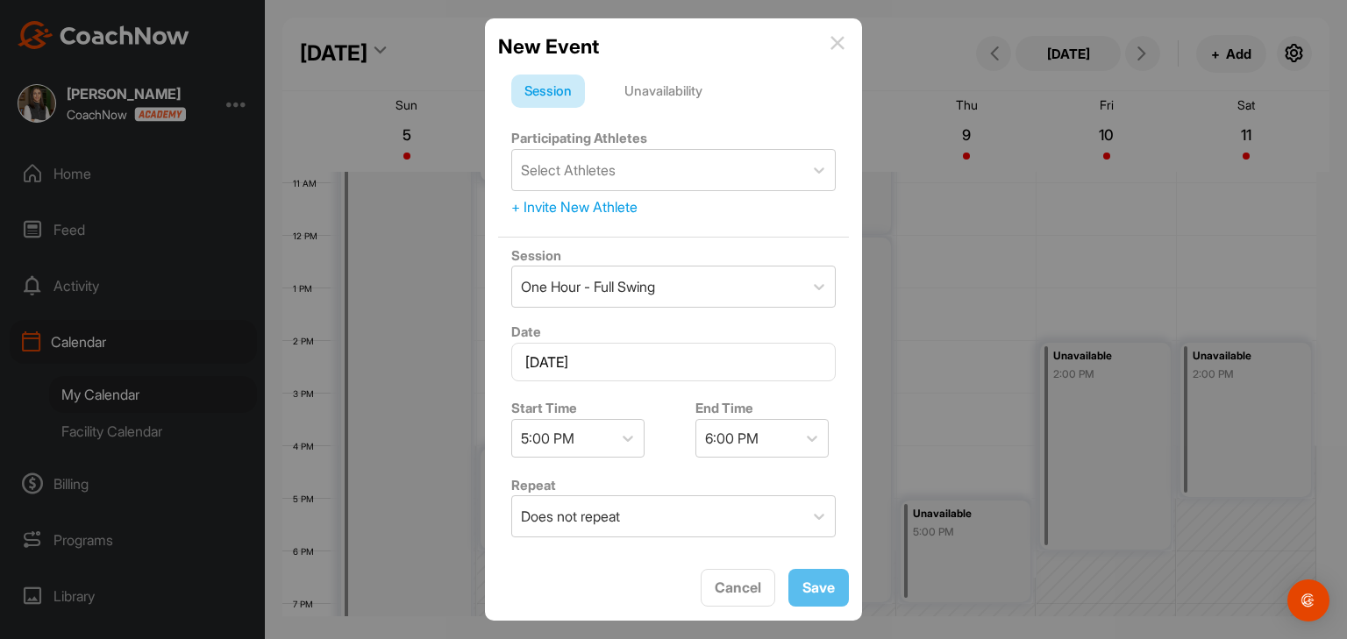
click at [667, 97] on div "Unavailability" at bounding box center [663, 91] width 104 height 33
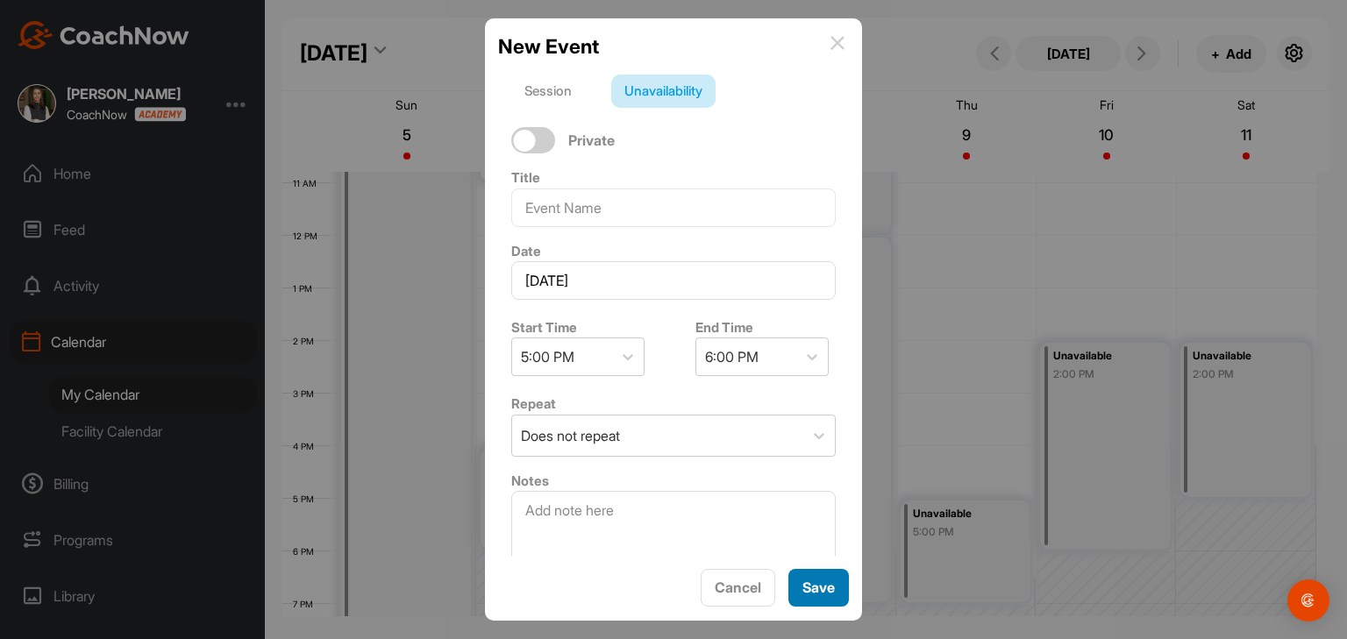
click at [823, 599] on button "Save" at bounding box center [818, 588] width 61 height 38
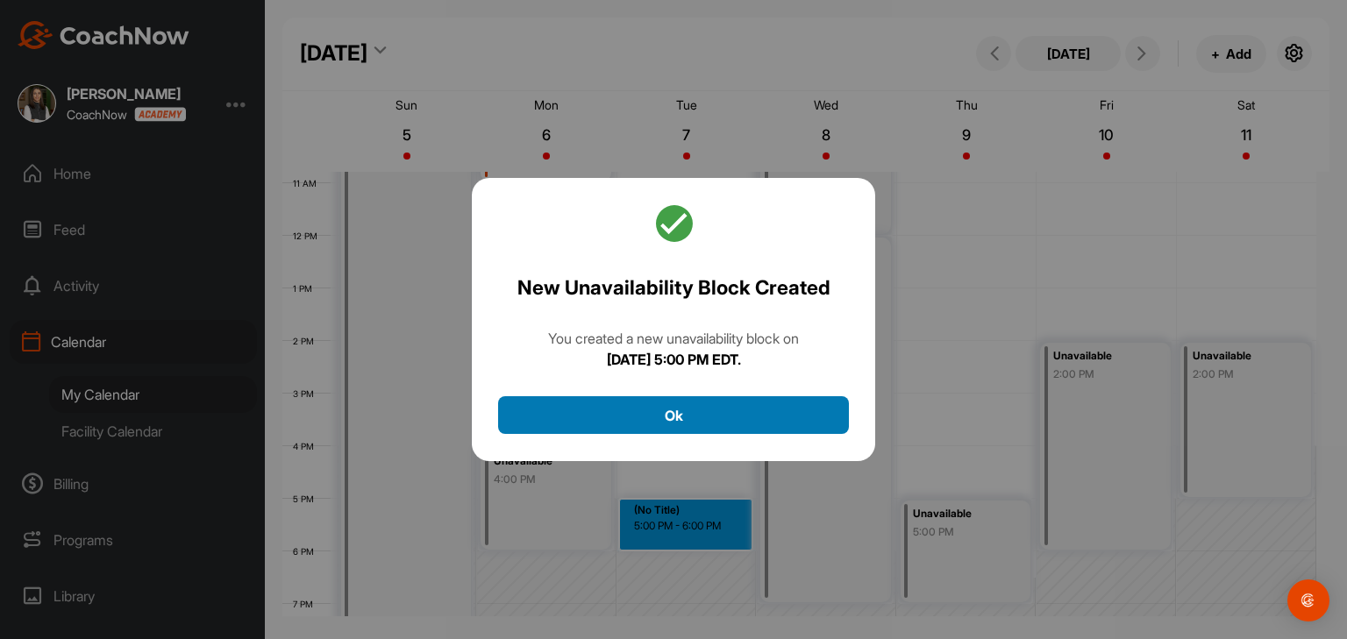
click at [732, 422] on button "Ok" at bounding box center [673, 415] width 351 height 38
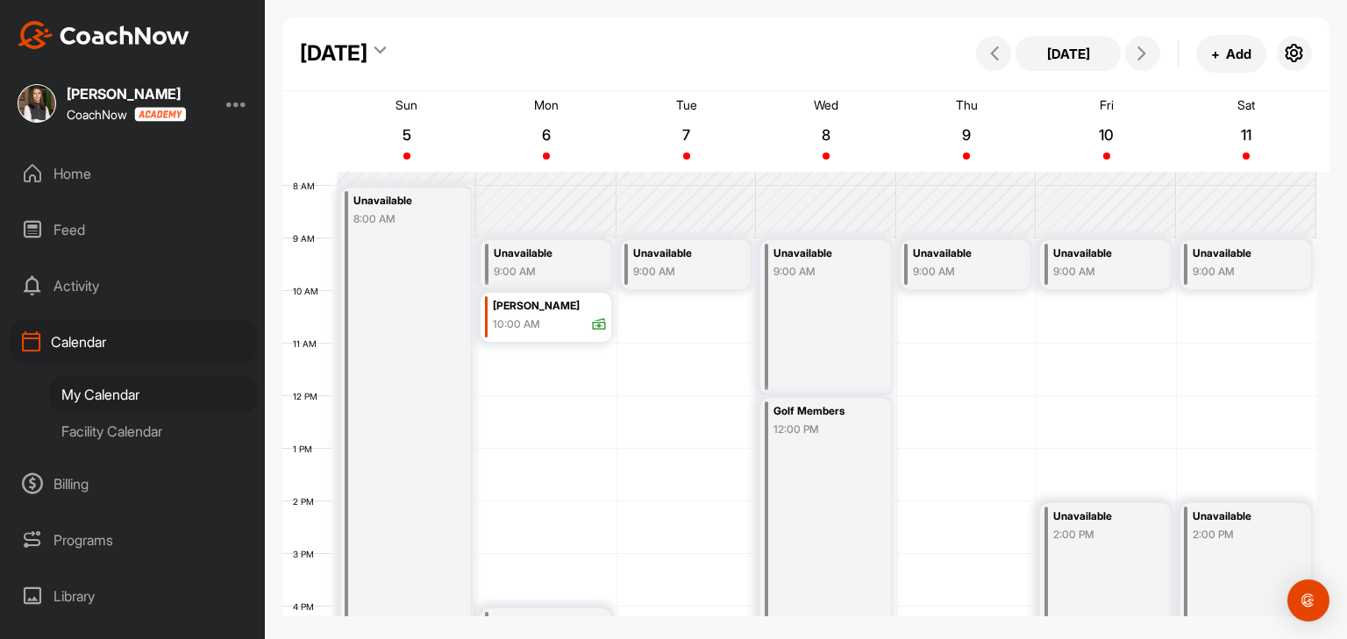
scroll to position [392, 0]
